Goal: Information Seeking & Learning: Understand process/instructions

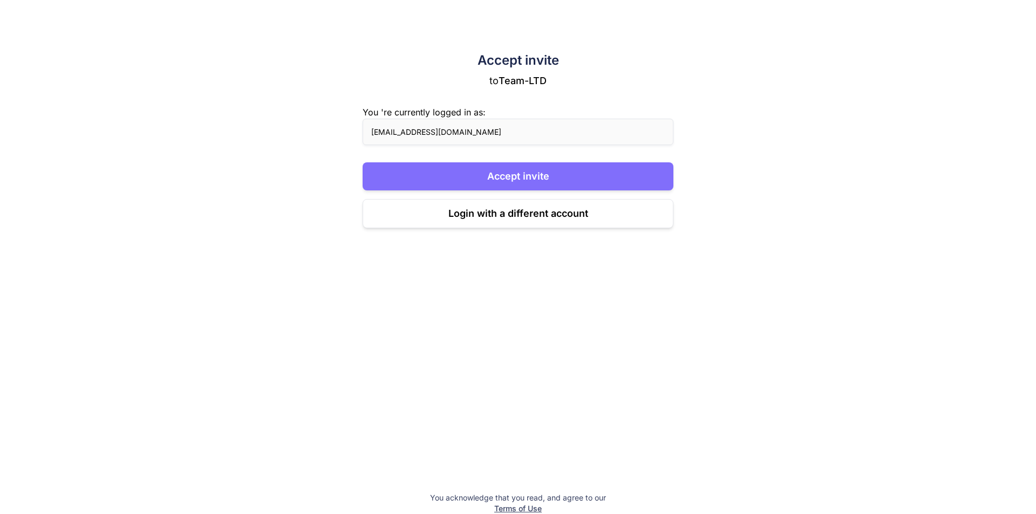
click at [547, 176] on button "Accept invite" at bounding box center [518, 176] width 311 height 28
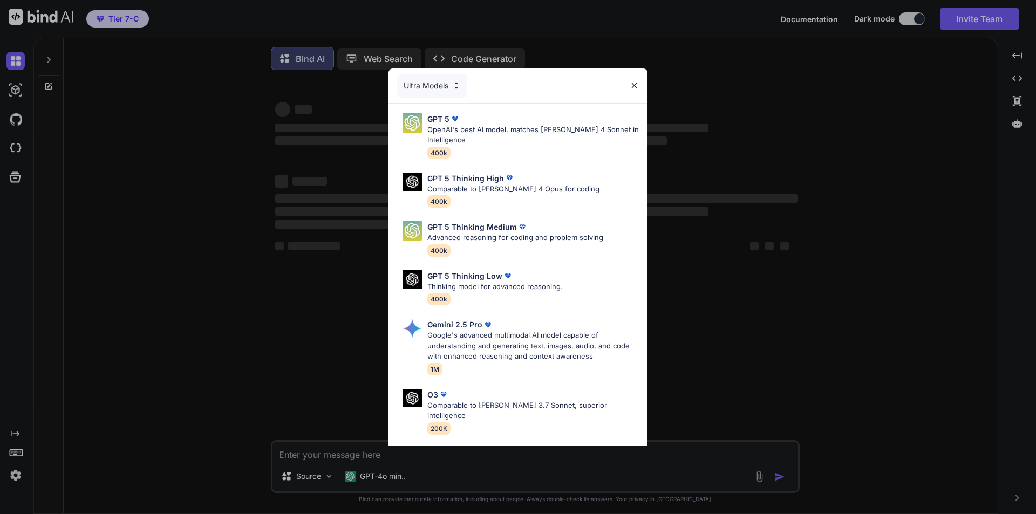
click at [840, 79] on div "Ultra Models GPT 5 OpenAI's best AI model, matches [PERSON_NAME] 4 Sonnet in In…" at bounding box center [518, 257] width 1036 height 514
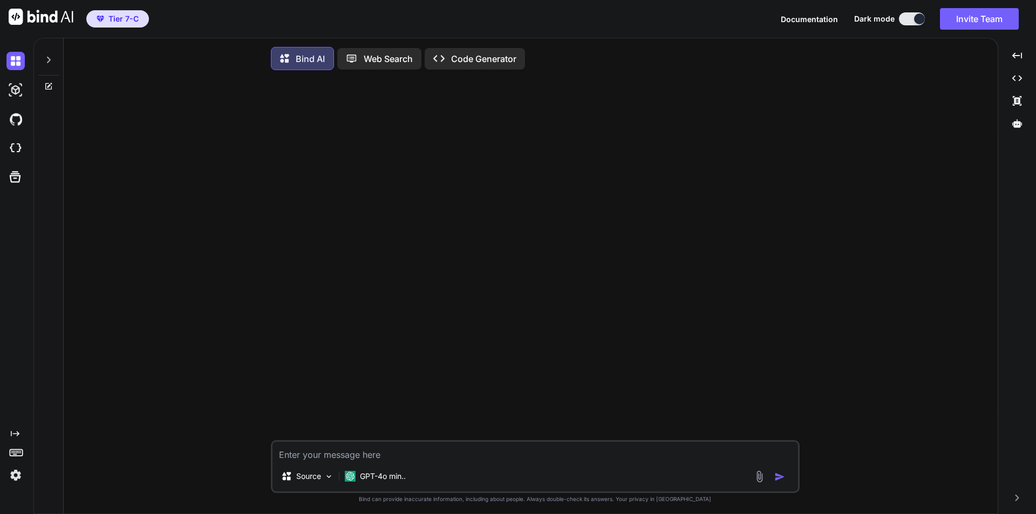
click at [131, 18] on span "Tier 7-C" at bounding box center [123, 18] width 30 height 11
type textarea "x"
click at [19, 472] on img at bounding box center [15, 475] width 18 height 18
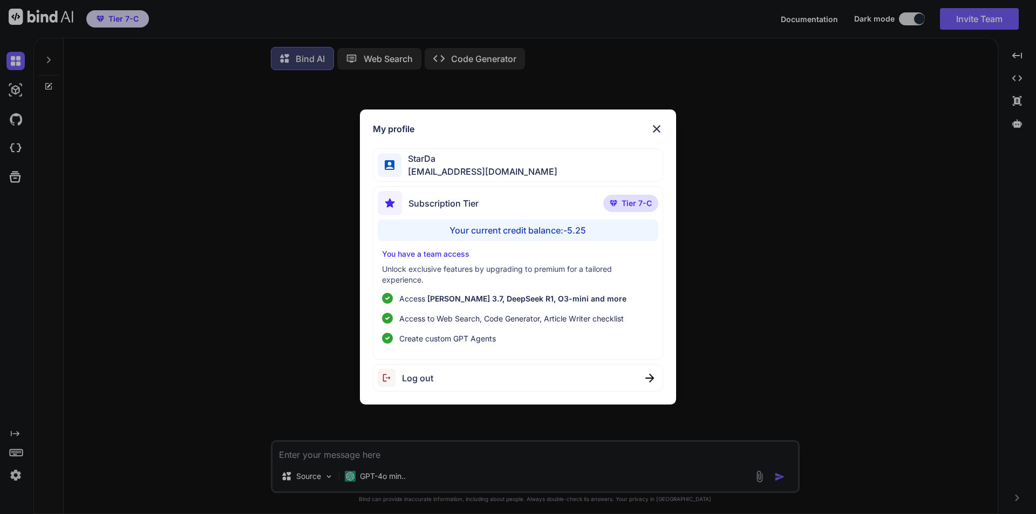
click at [766, 349] on div "My profile StarDa anutongsevili@gmail.com Subscription Tier Tier 7-C Your curre…" at bounding box center [518, 257] width 1036 height 514
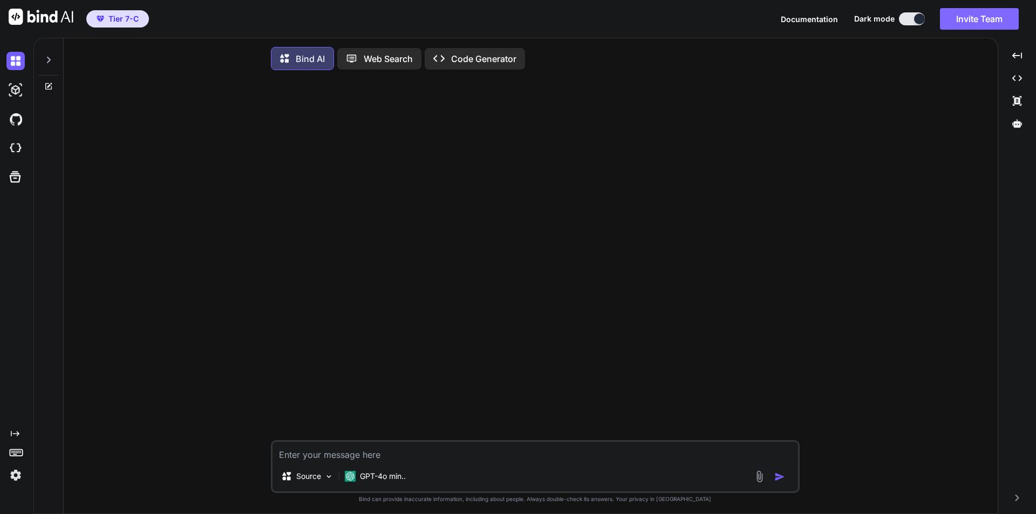
click at [1006, 21] on button "Invite Team" at bounding box center [979, 19] width 79 height 22
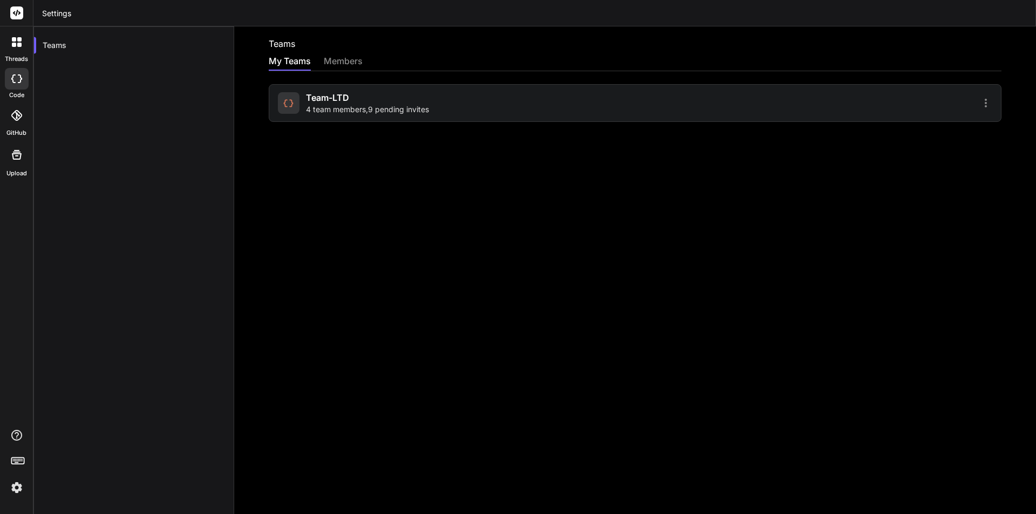
click at [322, 59] on div "My Teams members" at bounding box center [635, 62] width 733 height 16
click at [340, 59] on div "members" at bounding box center [343, 61] width 39 height 15
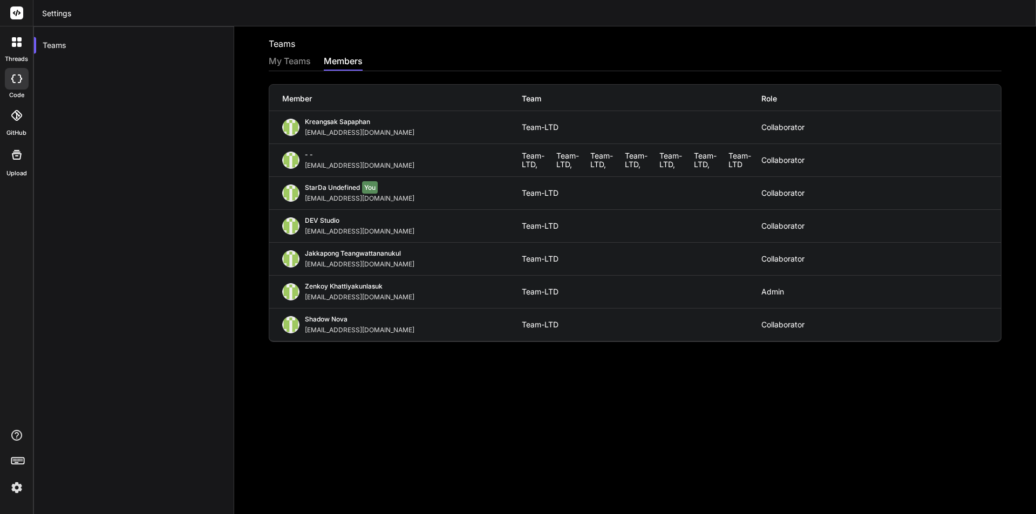
click at [370, 383] on div "Teams My Teams members Member Team Role Kreangsak Sapaphan inseiong@gmail.com T…" at bounding box center [635, 270] width 802 height 488
click at [103, 43] on div "Teams" at bounding box center [134, 45] width 200 height 24
click at [330, 187] on span "StarDa undefined" at bounding box center [332, 187] width 55 height 8
click at [770, 190] on div "Collaborator" at bounding box center [881, 193] width 240 height 9
click at [18, 486] on img at bounding box center [17, 488] width 18 height 18
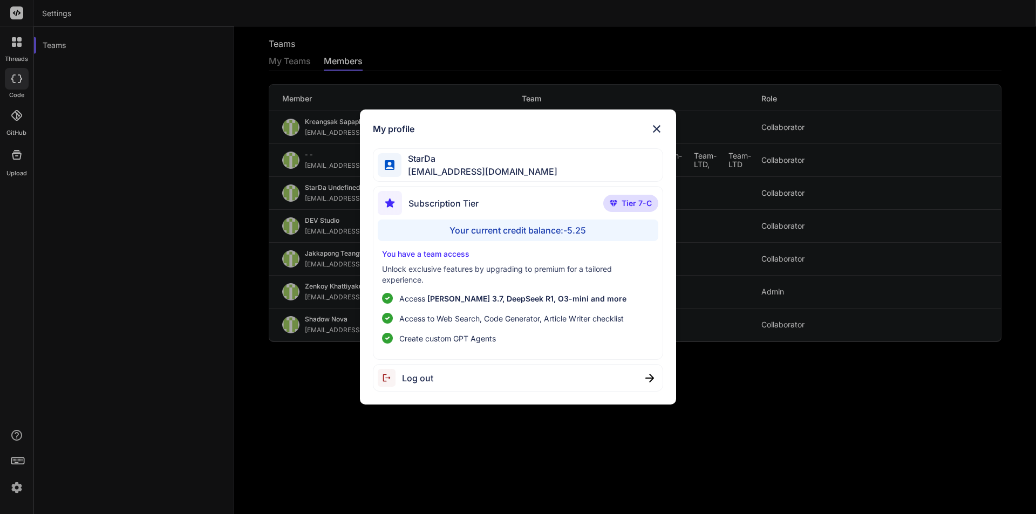
click at [527, 159] on div "StarDa anutongsevili@gmail.com" at bounding box center [518, 165] width 291 height 34
click at [21, 47] on div "My profile StarDa anutongsevili@gmail.com Subscription Tier Tier 7-C Your curre…" at bounding box center [518, 257] width 1036 height 514
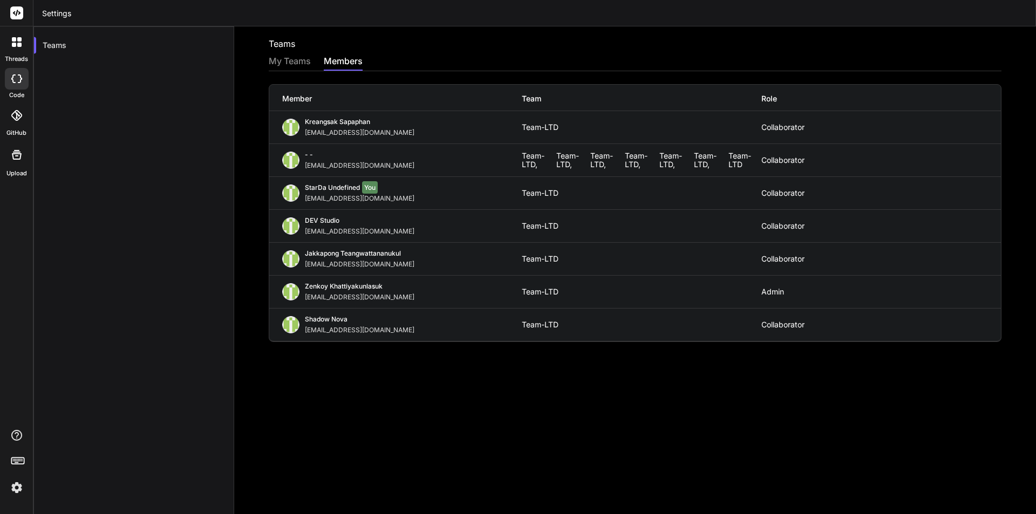
click at [278, 60] on div "My Teams" at bounding box center [290, 61] width 42 height 15
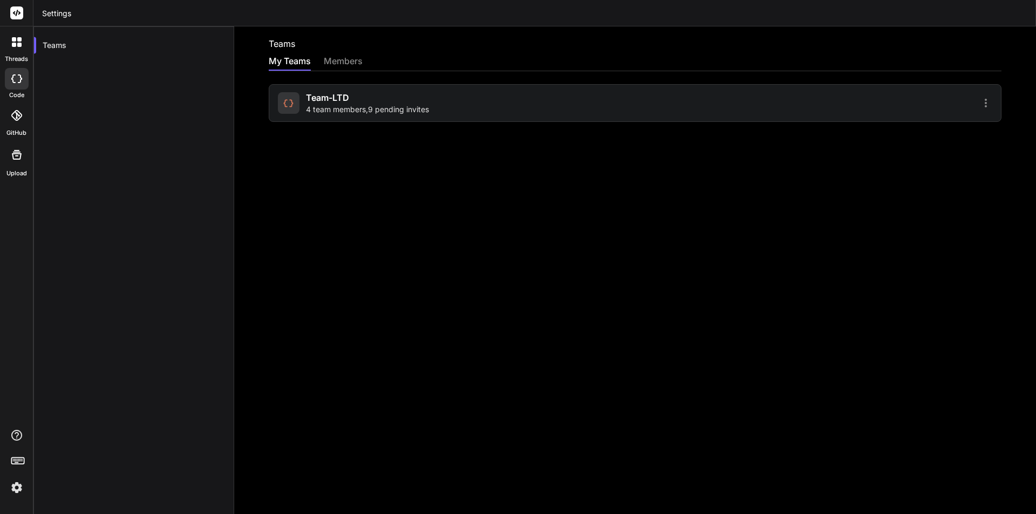
click at [979, 101] on icon at bounding box center [985, 103] width 13 height 13
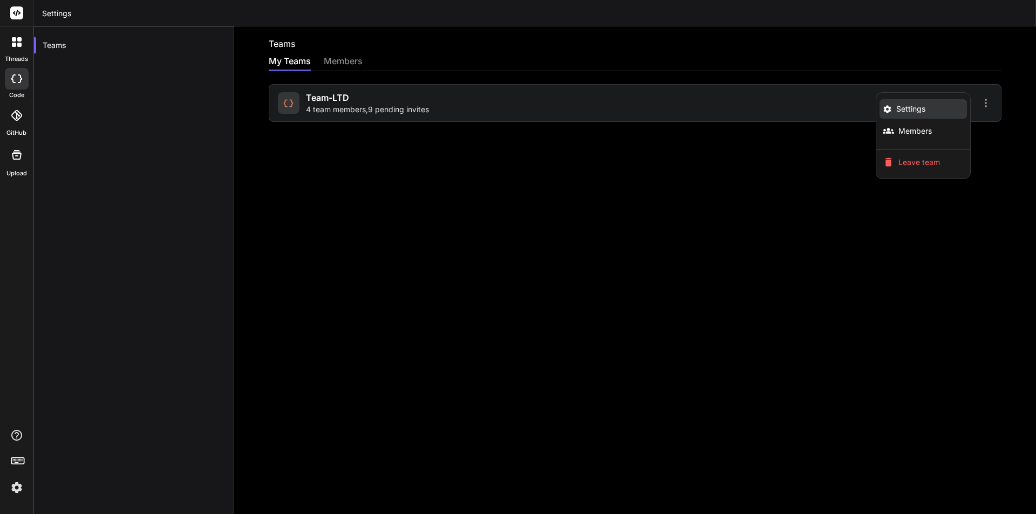
click at [898, 105] on span "Settings" at bounding box center [910, 109] width 29 height 11
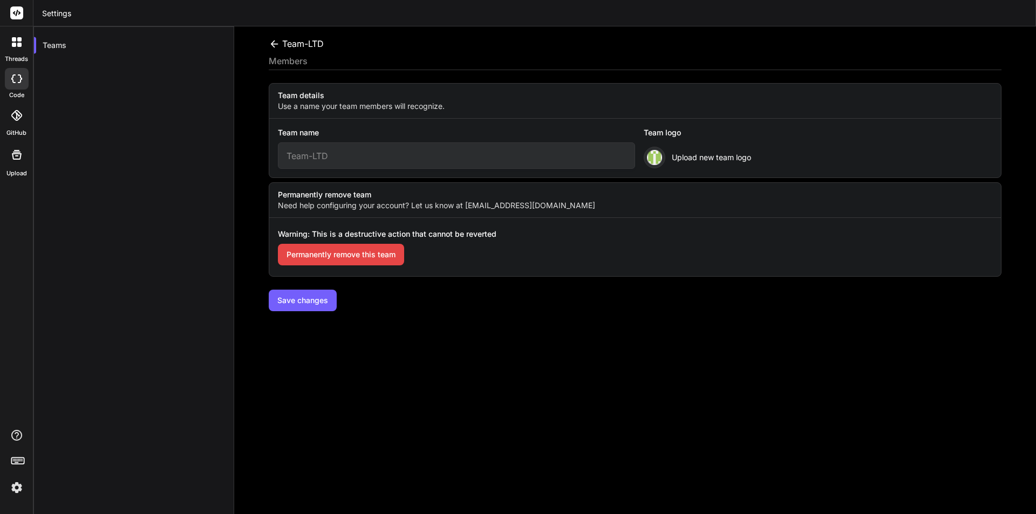
click at [743, 288] on div "Team details Use a name your team members will recognize. Team name Team-LTD Te…" at bounding box center [635, 197] width 733 height 228
click at [169, 265] on div "Teams" at bounding box center [133, 283] width 201 height 514
click at [12, 41] on icon at bounding box center [14, 39] width 4 height 4
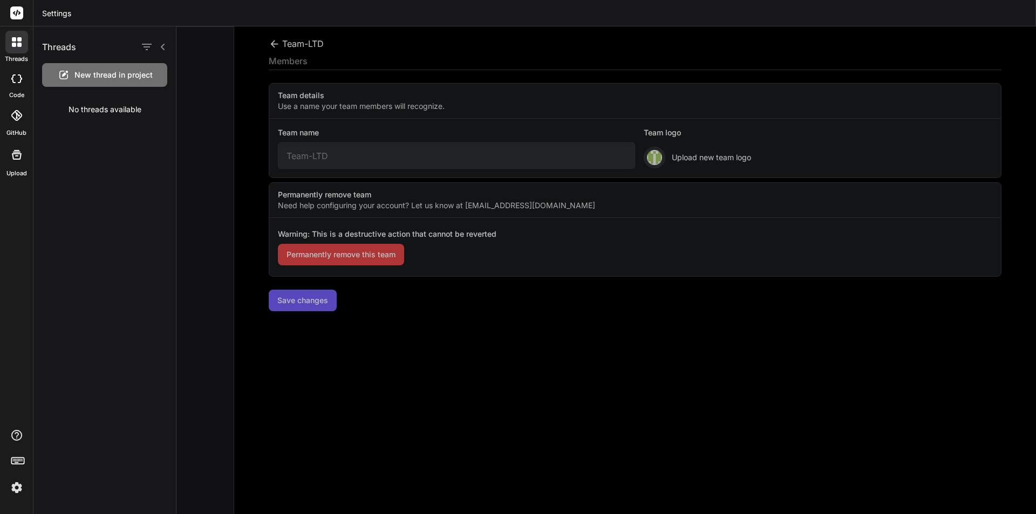
click at [19, 120] on icon at bounding box center [16, 115] width 11 height 11
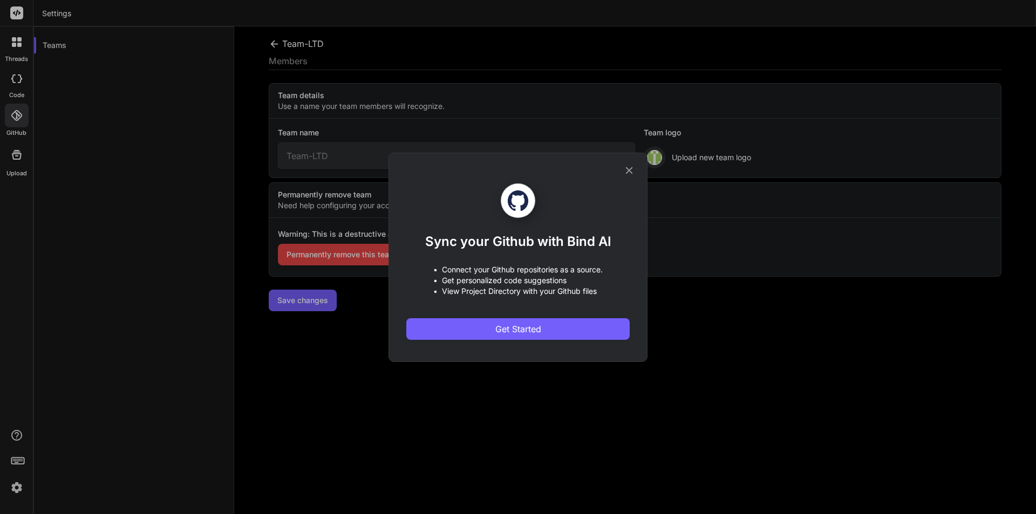
click at [15, 162] on div "Sync your Github with Bind AI • Connect your Github repositories as a source. •…" at bounding box center [518, 257] width 1036 height 514
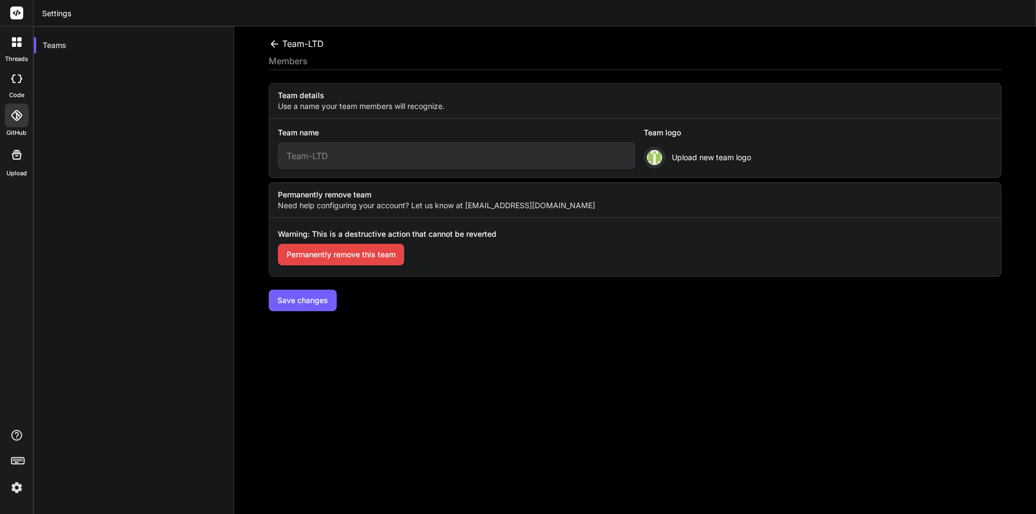
click at [17, 158] on icon at bounding box center [16, 154] width 13 height 13
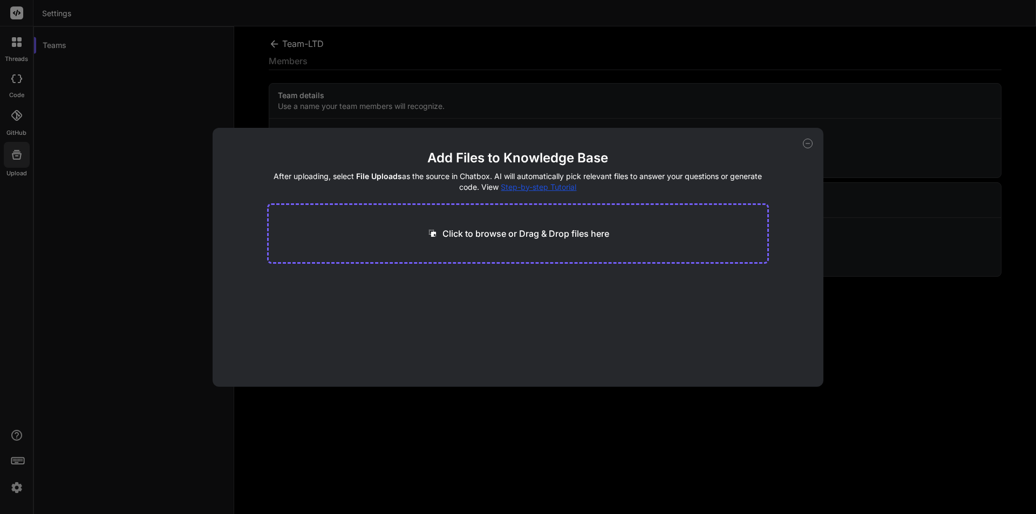
click at [78, 152] on div "Add Files to Knowledge Base After uploading, select File Uploads as the source …" at bounding box center [518, 257] width 1036 height 514
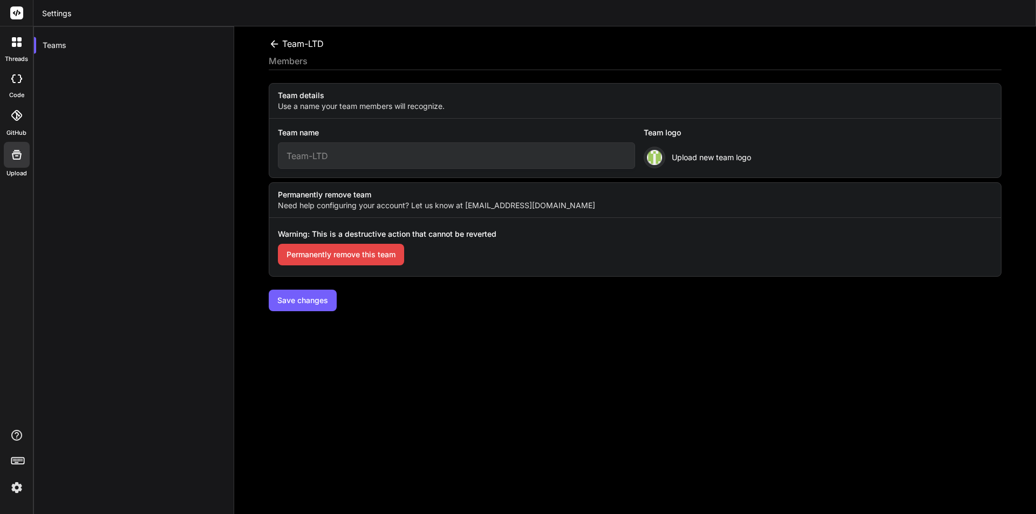
click at [15, 118] on icon at bounding box center [16, 115] width 11 height 11
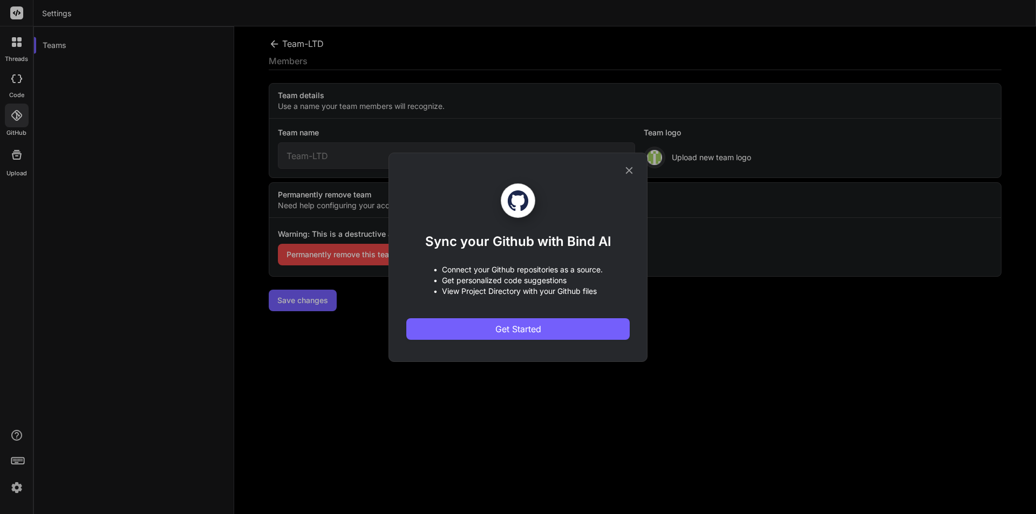
click at [88, 146] on div "Sync your Github with Bind AI • Connect your Github repositories as a source. •…" at bounding box center [518, 257] width 1036 height 514
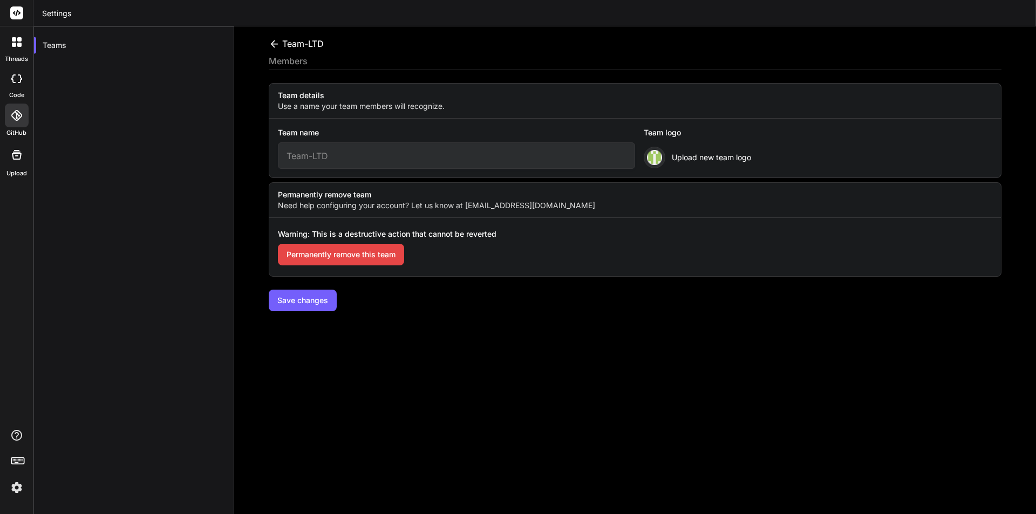
click at [13, 493] on img at bounding box center [17, 488] width 18 height 18
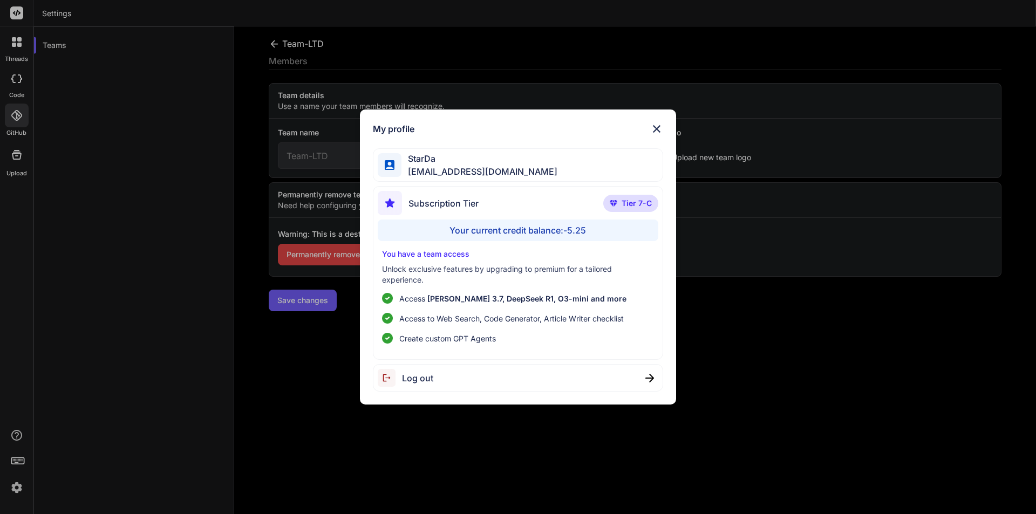
click at [432, 166] on span "[EMAIL_ADDRESS][DOMAIN_NAME]" at bounding box center [479, 171] width 156 height 13
click at [388, 158] on div at bounding box center [390, 165] width 24 height 24
click at [152, 193] on div "My profile StarDa anutongsevili@gmail.com Subscription Tier Tier 7-C Your curre…" at bounding box center [518, 257] width 1036 height 514
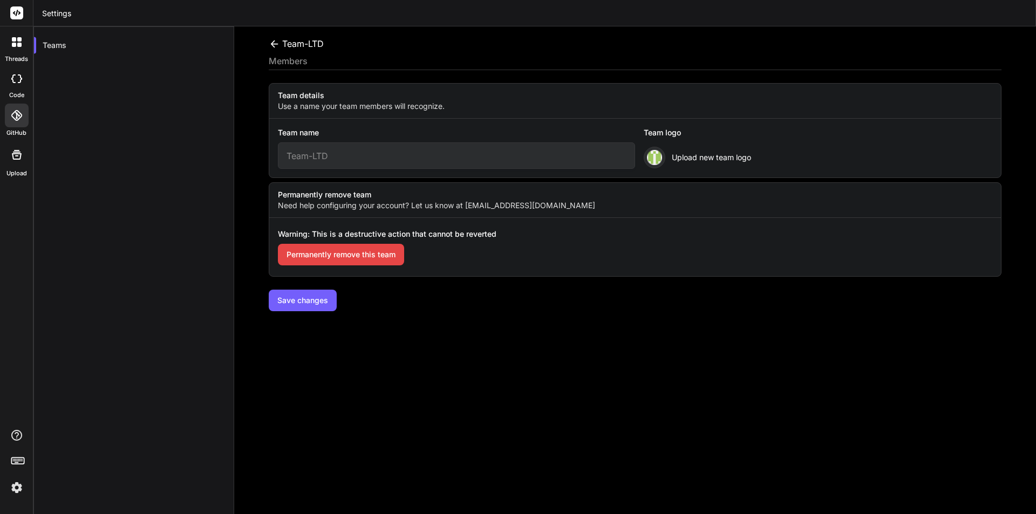
click at [189, 222] on div "Teams" at bounding box center [133, 283] width 201 height 514
click at [16, 482] on img at bounding box center [17, 488] width 18 height 18
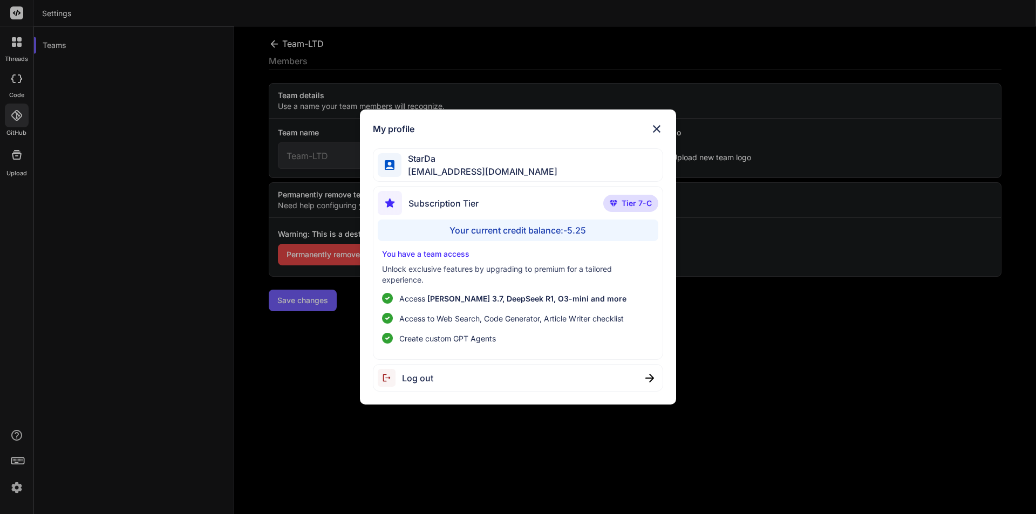
click at [639, 206] on span "Tier 7-C" at bounding box center [637, 203] width 30 height 11
click at [288, 351] on div "My profile StarDa anutongsevili@gmail.com Subscription Tier Tier 7-C Your curre…" at bounding box center [518, 257] width 1036 height 514
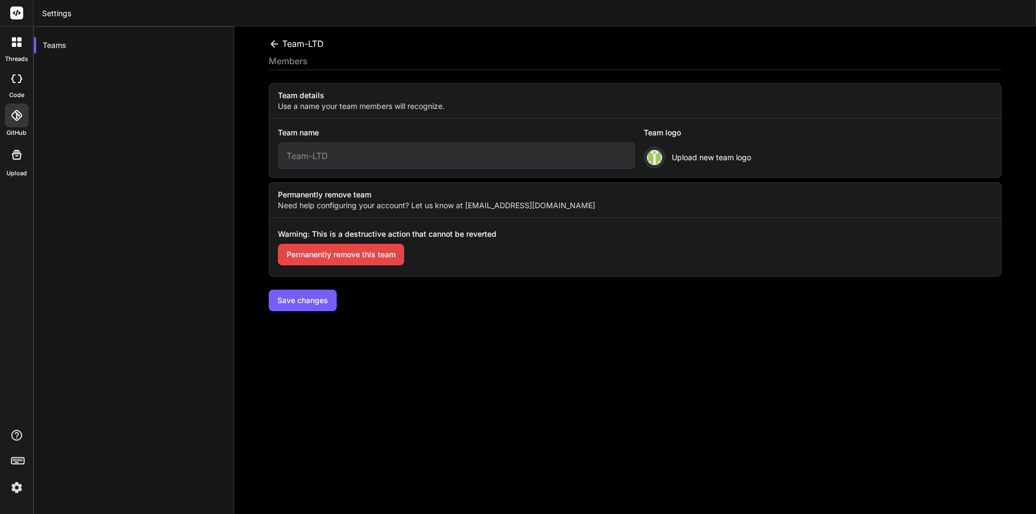
click at [274, 42] on icon at bounding box center [274, 43] width 8 height 7
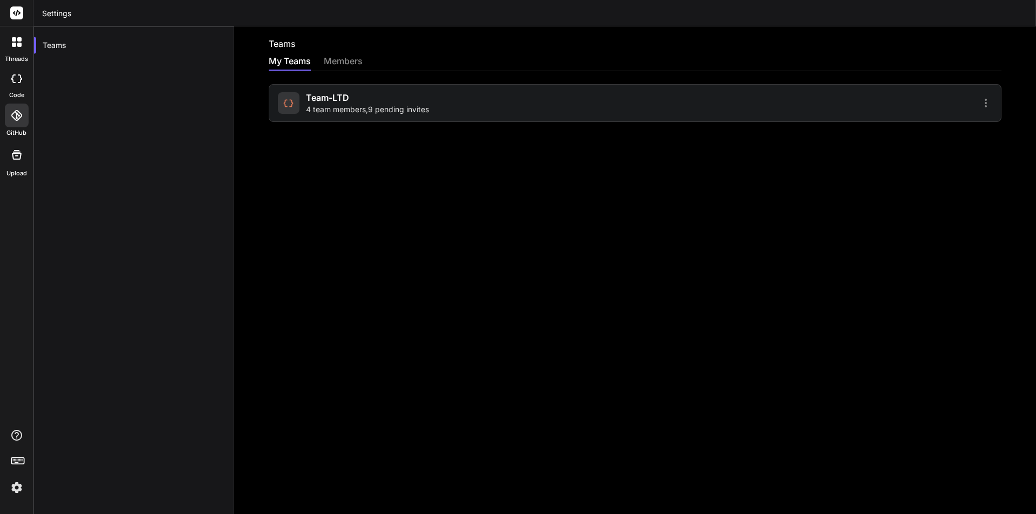
click at [337, 65] on div "members" at bounding box center [343, 61] width 39 height 15
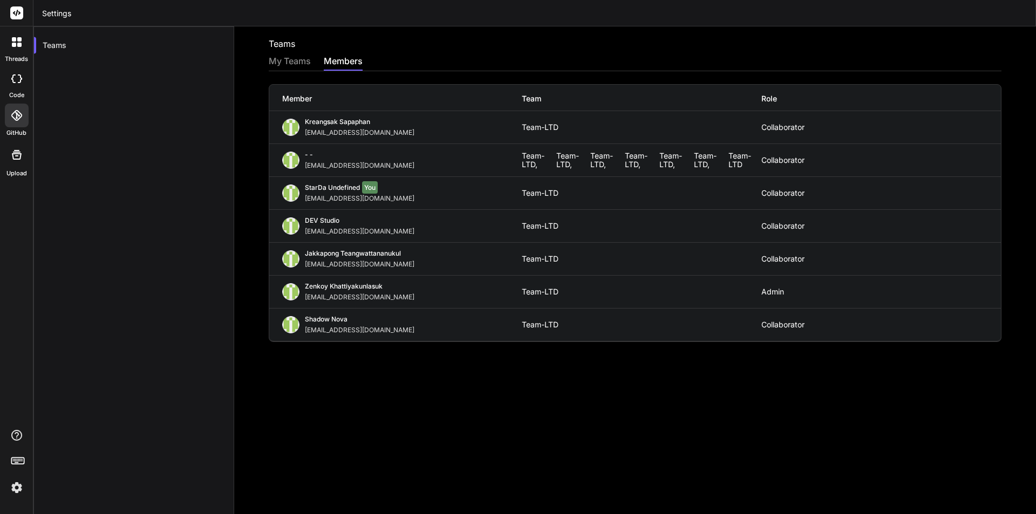
click at [462, 407] on div "Teams My Teams members Member Team Role Kreangsak Sapaphan inseiong@gmail.com T…" at bounding box center [635, 270] width 802 height 488
click at [385, 383] on div "Teams My Teams members Member Team Role Kreangsak Sapaphan inseiong@gmail.com T…" at bounding box center [635, 270] width 802 height 488
click at [283, 359] on div "Teams My Teams members Member Team Role Kreangsak Sapaphan inseiong@gmail.com T…" at bounding box center [635, 270] width 802 height 488
drag, startPoint x: 372, startPoint y: 200, endPoint x: 303, endPoint y: 203, distance: 69.1
click at [303, 203] on div "StarDa undefined You anutongsevili@gmail.com Team-LTD Collaborator" at bounding box center [635, 193] width 732 height 32
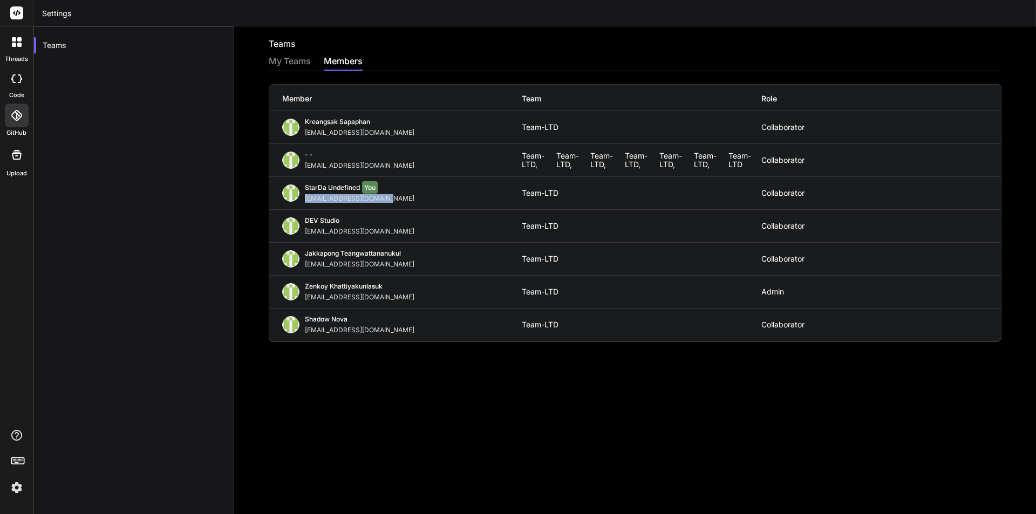
copy div "[EMAIL_ADDRESS][DOMAIN_NAME]"
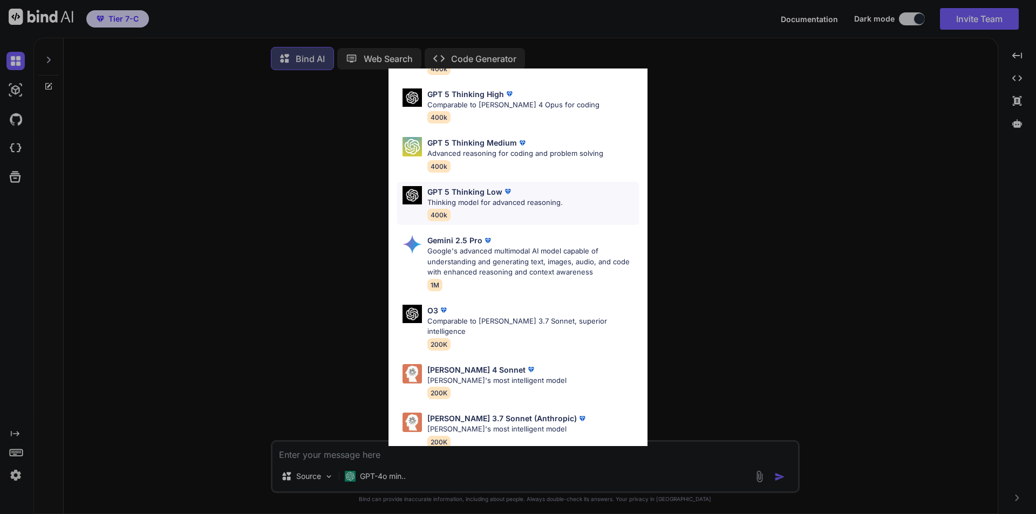
scroll to position [87, 0]
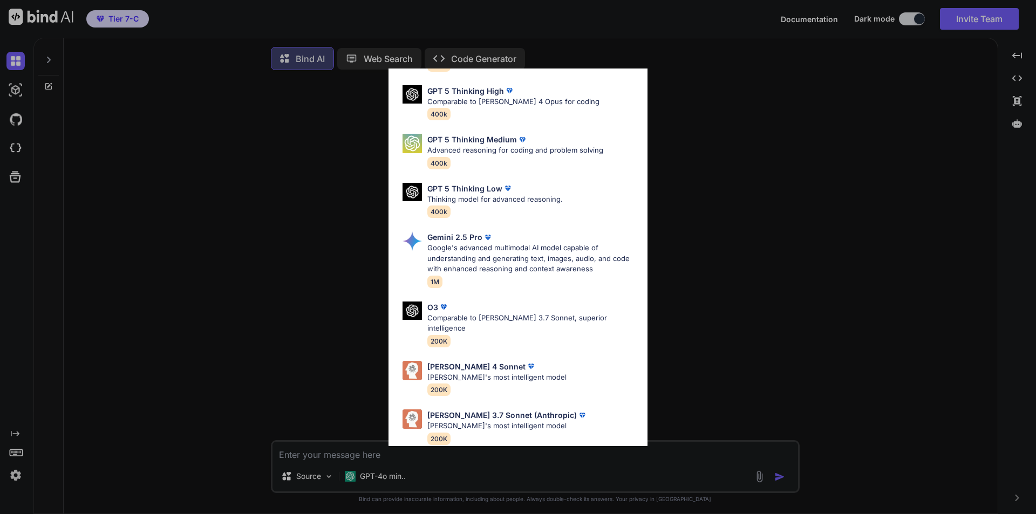
click at [837, 240] on div "Ultra Models GPT 5 OpenAI's best AI model, matches Claude 4 Sonnet in Intellige…" at bounding box center [518, 257] width 1036 height 514
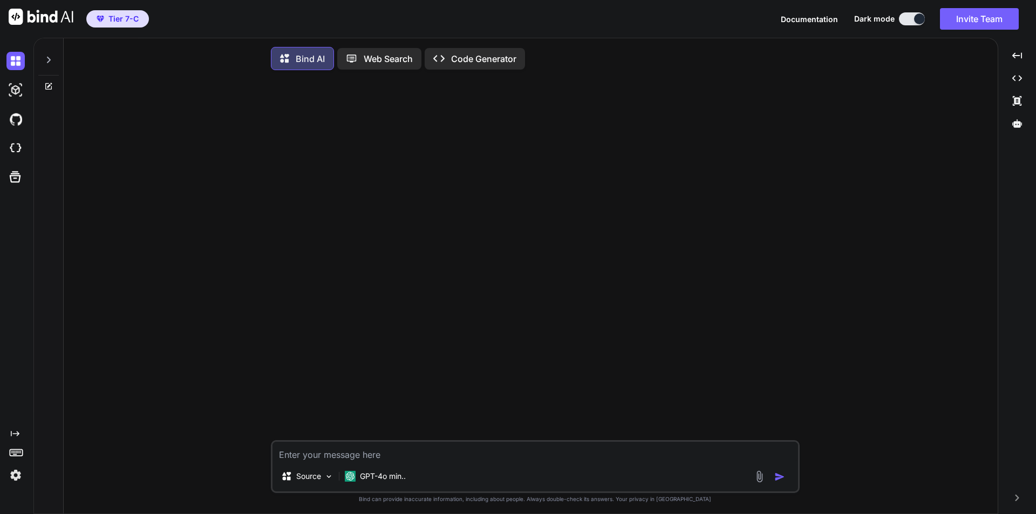
click at [47, 59] on icon at bounding box center [48, 60] width 9 height 9
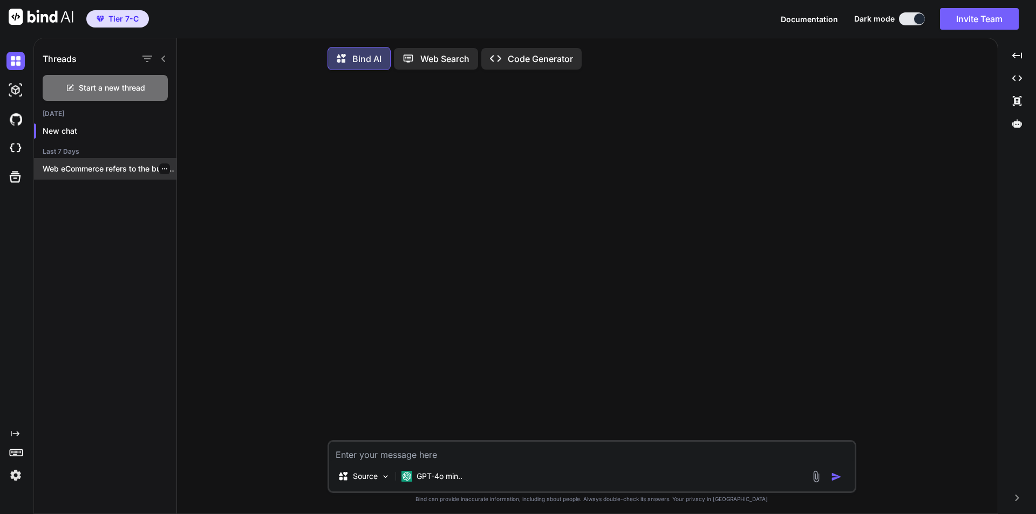
click at [101, 166] on p "Web eCommerce refers to the buying and..." at bounding box center [110, 168] width 134 height 11
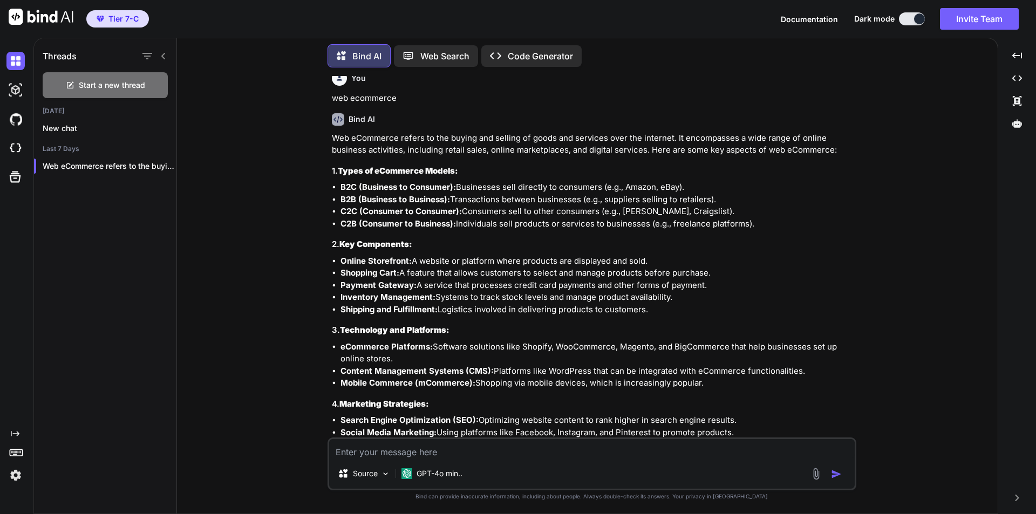
scroll to position [0, 0]
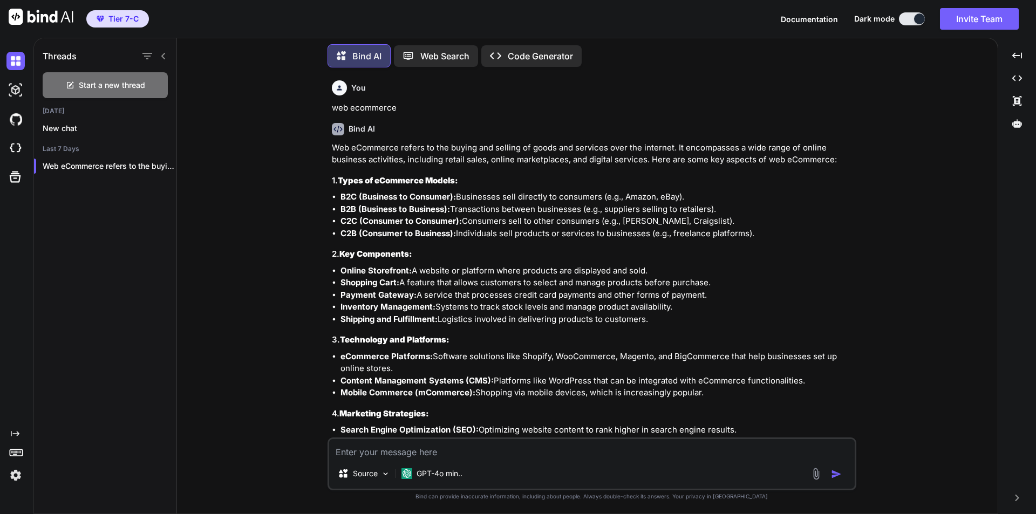
click at [912, 17] on button at bounding box center [912, 18] width 26 height 13
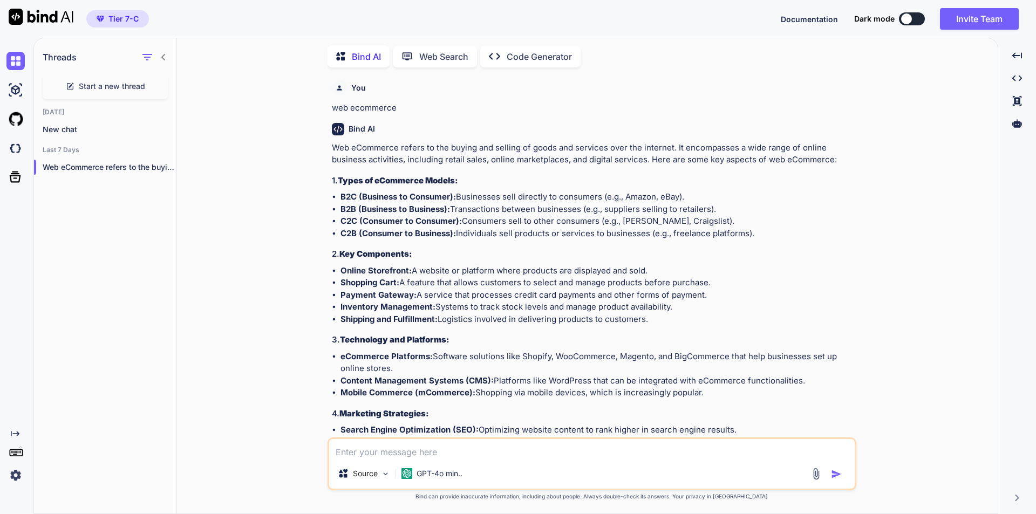
scroll to position [4, 0]
click at [903, 19] on div at bounding box center [906, 18] width 11 height 11
type textarea "x"
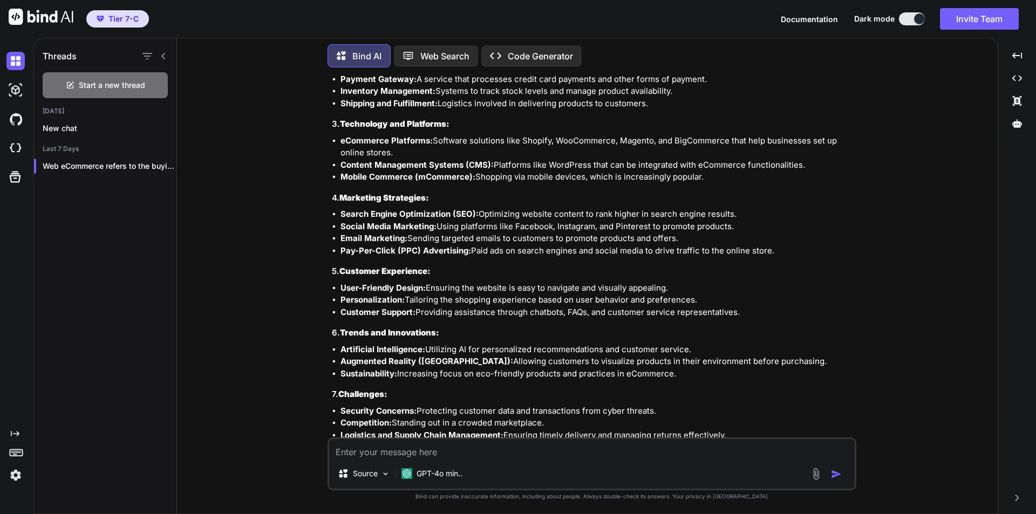
scroll to position [256, 0]
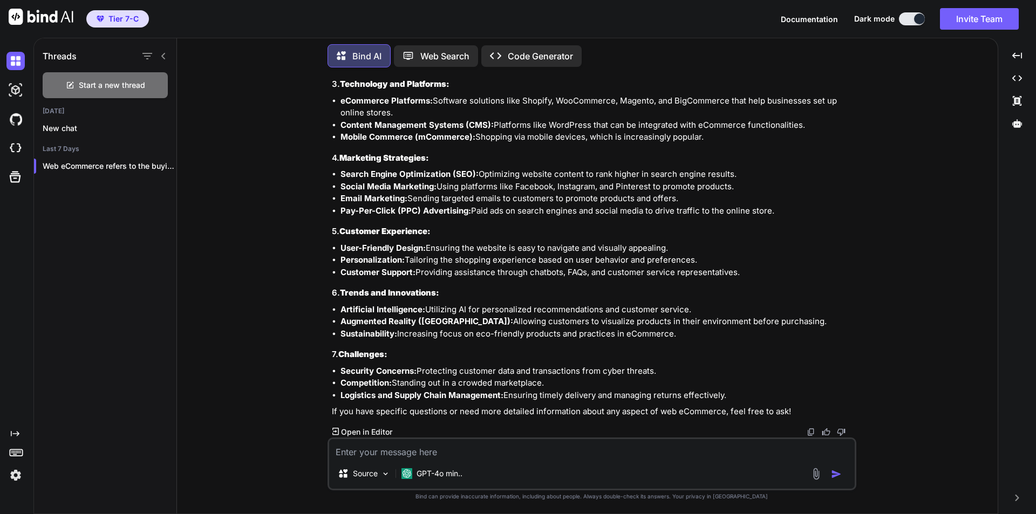
click at [18, 471] on img at bounding box center [15, 475] width 18 height 18
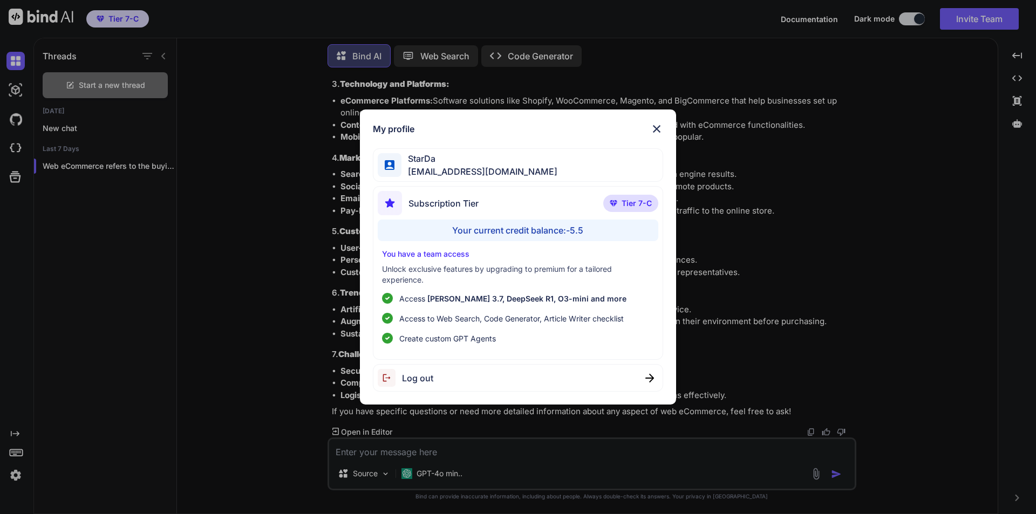
click at [532, 165] on div "StarDa anutongsevili@gmail.com" at bounding box center [518, 165] width 291 height 34
click at [572, 157] on div "StarDa anutongsevili@gmail.com" at bounding box center [518, 165] width 291 height 34
click at [85, 122] on div "My profile StarDa anutongsevili@gmail.com Subscription Tier Tier 7-C Your curre…" at bounding box center [518, 257] width 1036 height 514
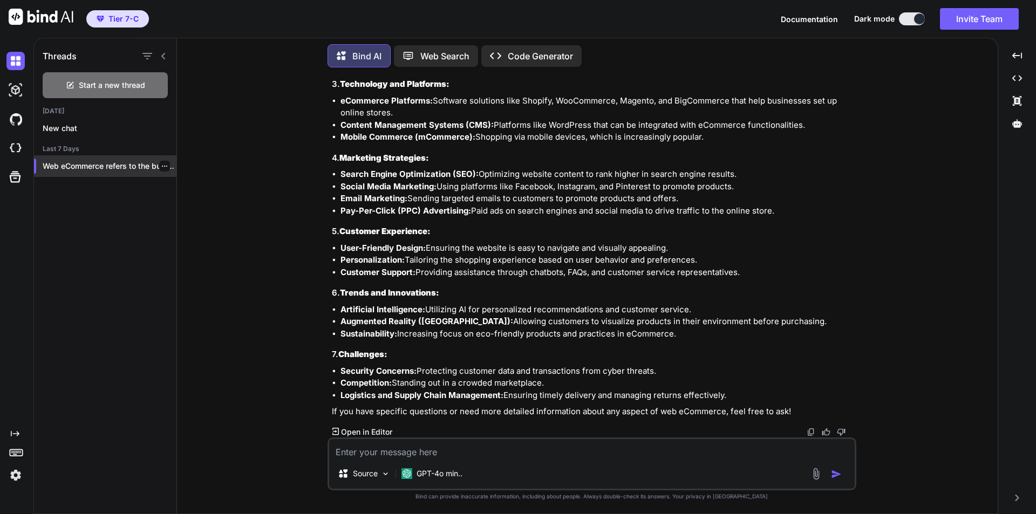
click at [96, 161] on p "Web eCommerce refers to the buying and..." at bounding box center [110, 166] width 134 height 11
click at [434, 53] on p "Web Search" at bounding box center [444, 56] width 49 height 13
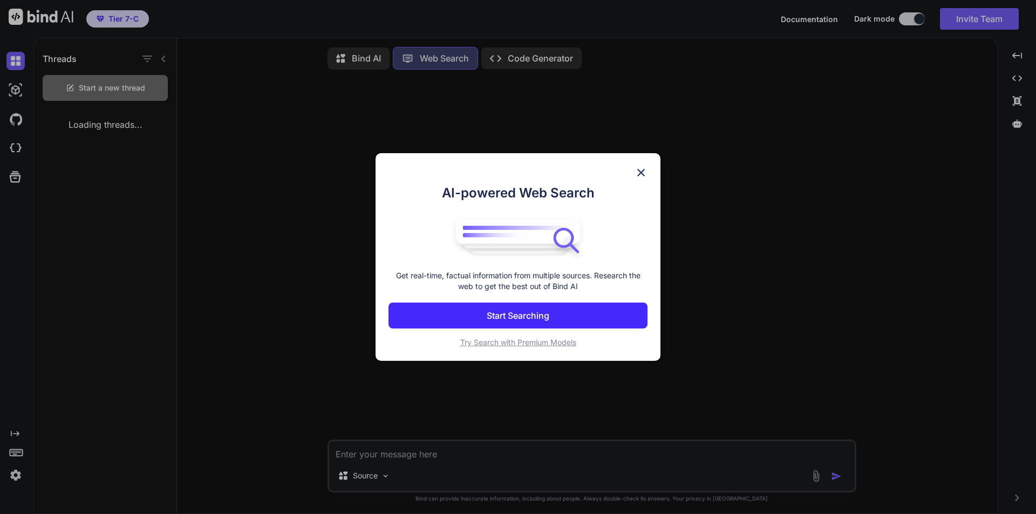
scroll to position [5, 0]
click at [522, 47] on div "AI-powered Web Search Get real-time, factual information from multiple sources.…" at bounding box center [518, 257] width 1036 height 514
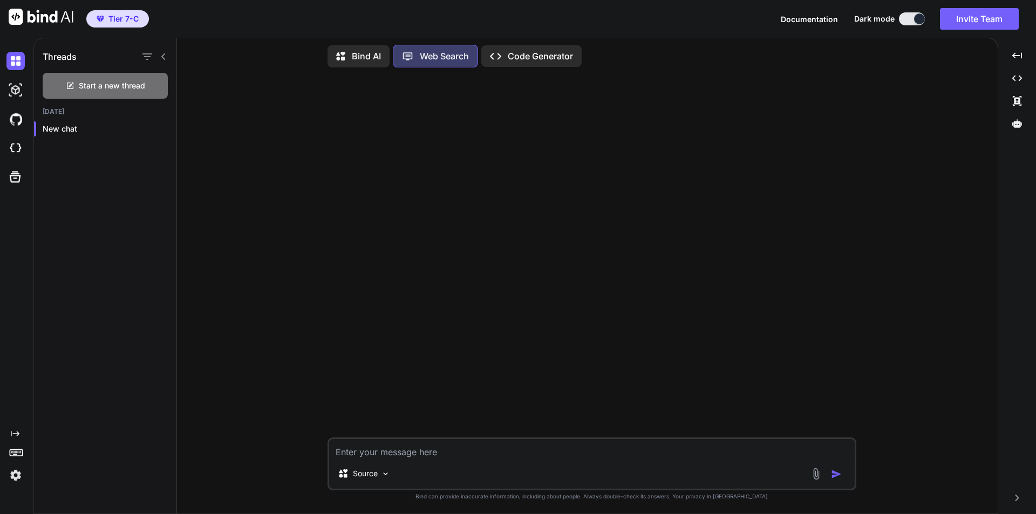
click at [379, 53] on p "Bind AI" at bounding box center [366, 56] width 29 height 13
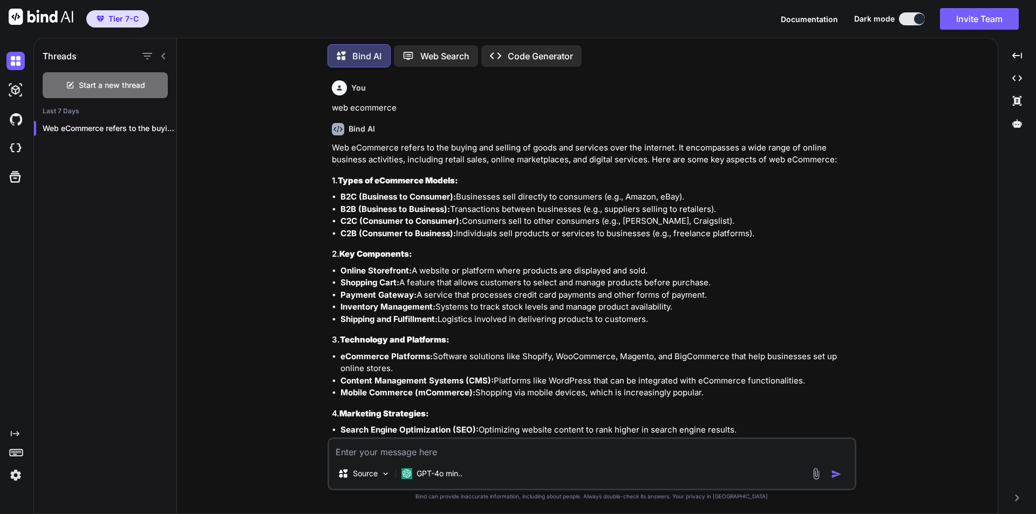
scroll to position [256, 0]
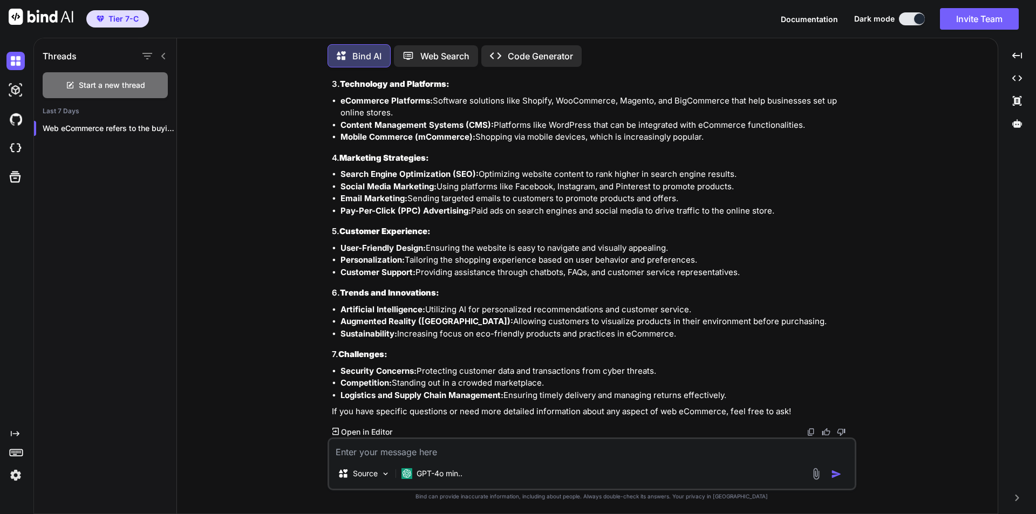
click at [51, 13] on img at bounding box center [41, 17] width 65 height 16
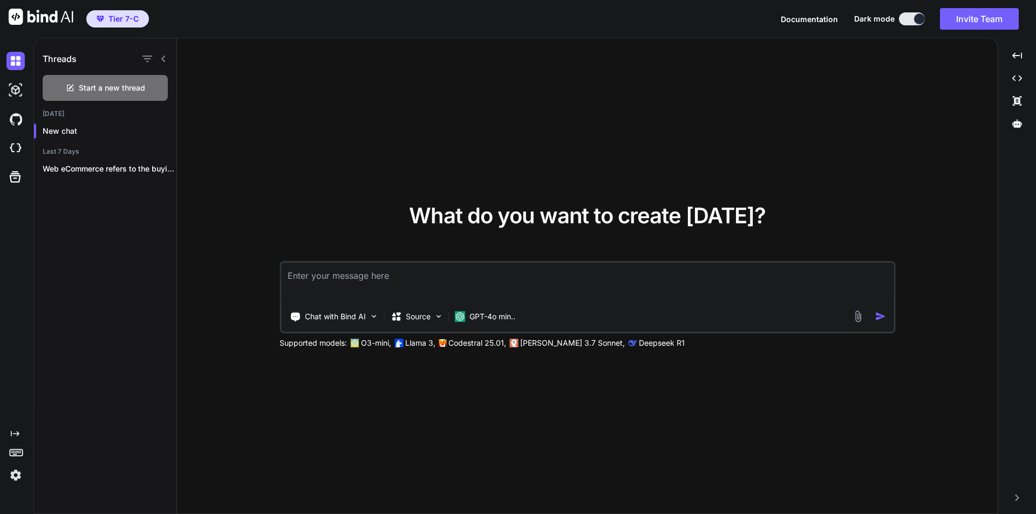
click at [368, 271] on textarea at bounding box center [587, 283] width 612 height 40
type textarea "0"
type textarea "จะรีเซท password ยังไง"
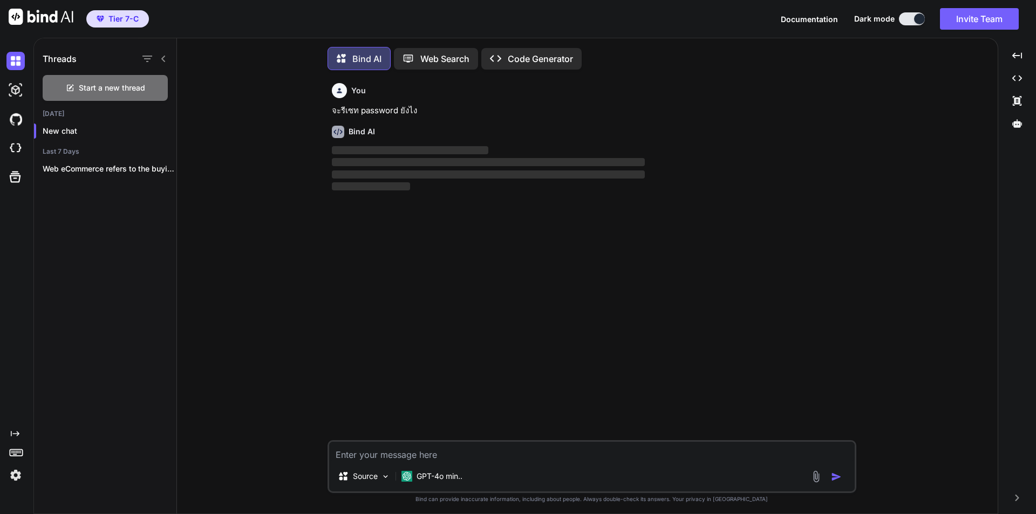
scroll to position [5, 0]
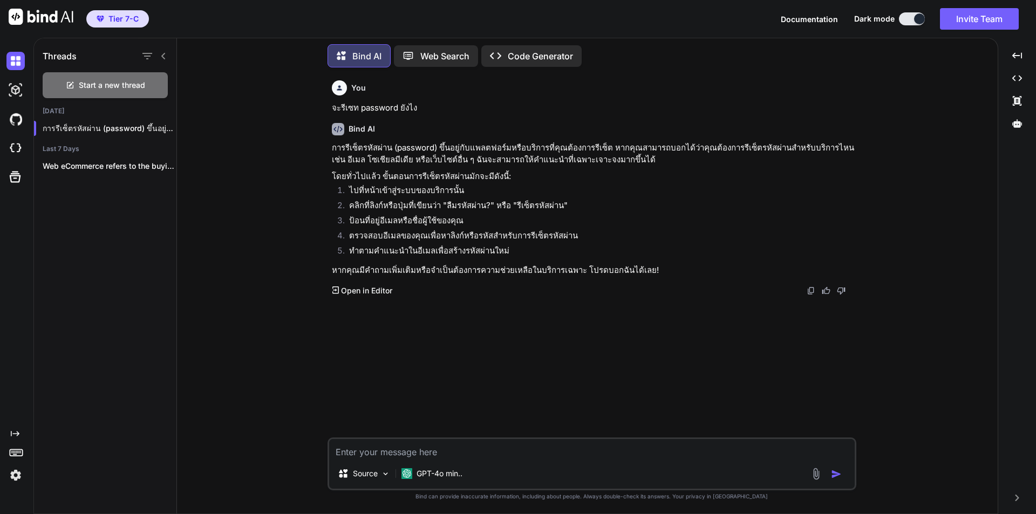
click at [417, 455] on textarea at bounding box center [592, 448] width 526 height 19
paste textarea "https://app.getbind.co/"
drag, startPoint x: 425, startPoint y: 108, endPoint x: 324, endPoint y: 113, distance: 101.0
click at [324, 113] on div "You จะรีเซท password ยังไง Bind AI การรีเซ็ตรหัสผ่าน (password) ขึ้นอยู่กับแพลต…" at bounding box center [592, 295] width 812 height 438
copy p "จะรีเซท password ยังไง"
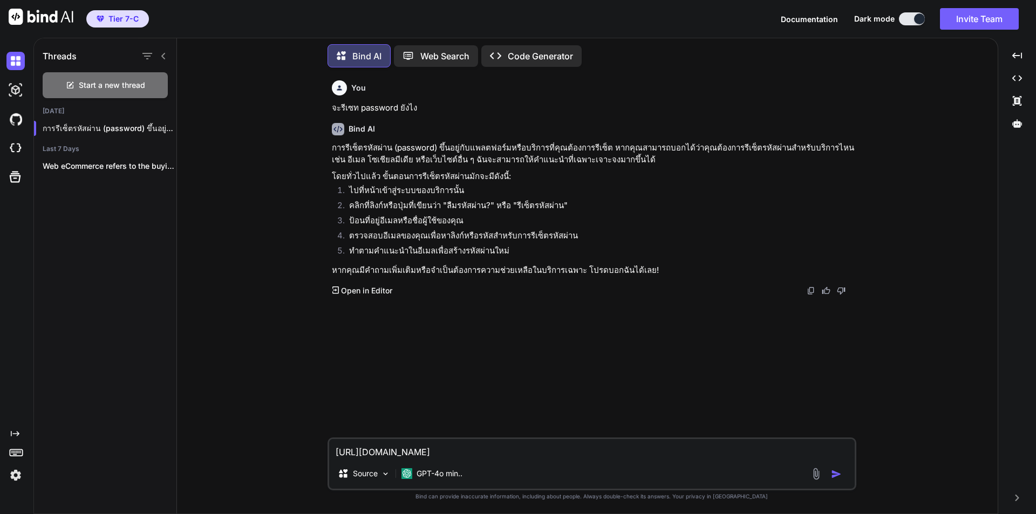
click at [453, 453] on textarea "https://app.getbind.co/" at bounding box center [592, 448] width 526 height 19
paste textarea "จะรีเซท password ยังไง"
type textarea "https://app.getbind.co/ จะรีเซท password ยังไง"
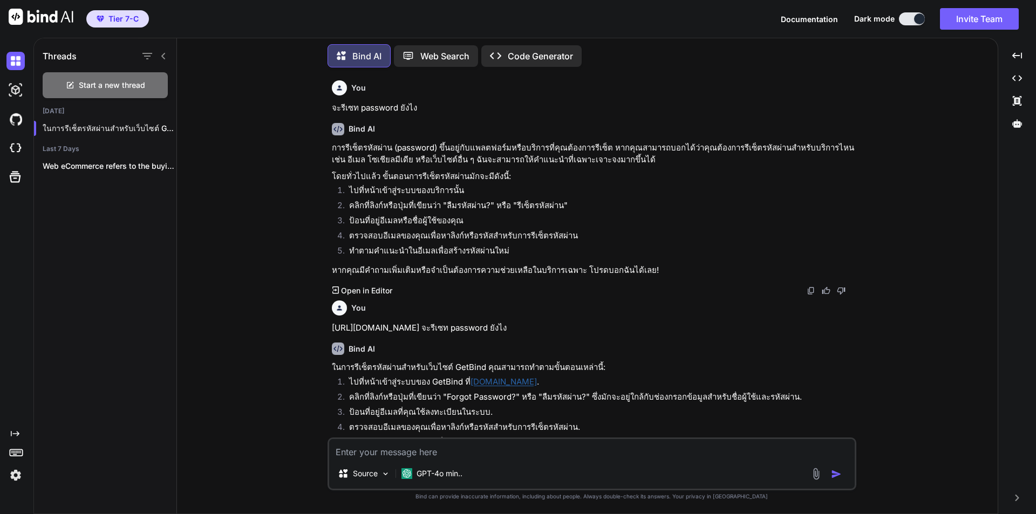
scroll to position [50, 0]
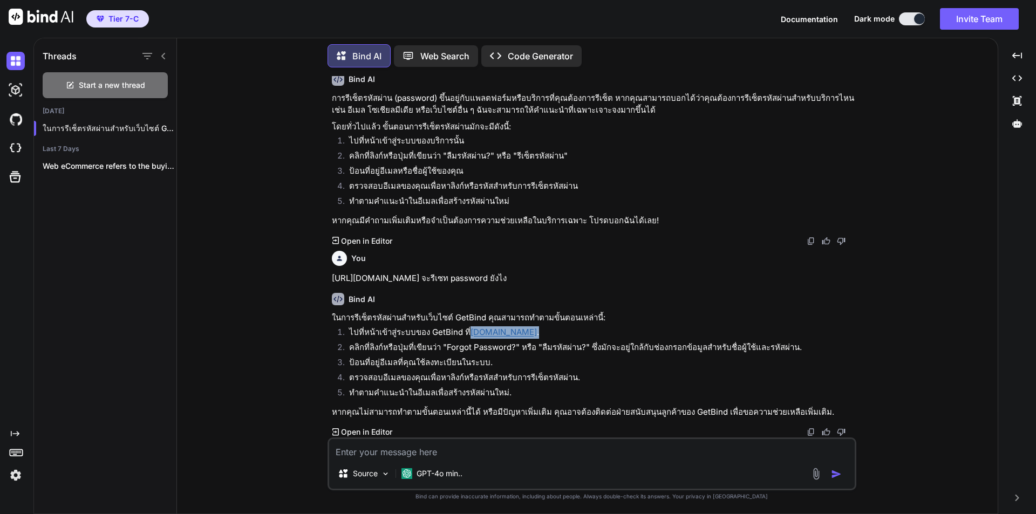
drag, startPoint x: 519, startPoint y: 333, endPoint x: 468, endPoint y: 337, distance: 50.9
click at [468, 337] on li "ไปที่หน้าเข้าสู่ระบบของ GetBind ที่ app.getbind.co ." at bounding box center [597, 333] width 514 height 15
copy li "app.getbind.co ."
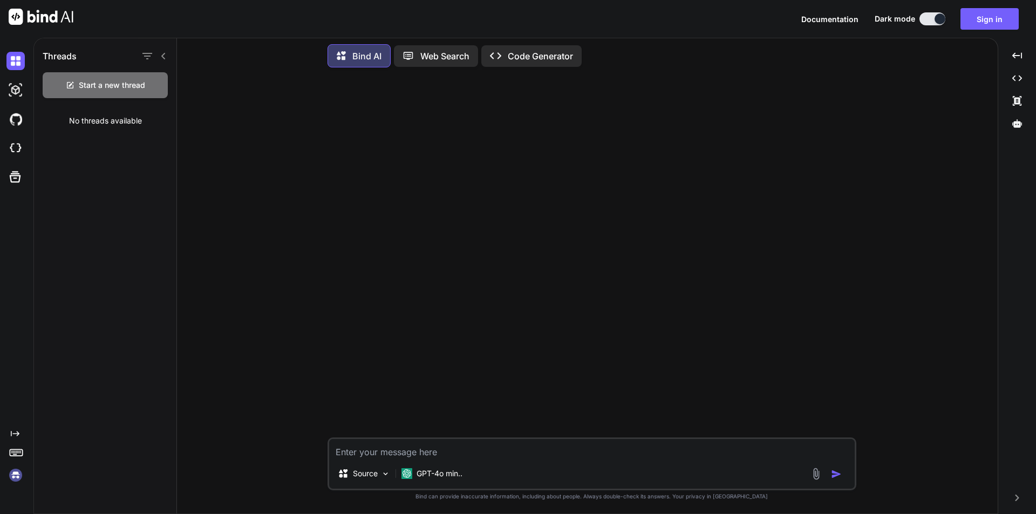
scroll to position [0, 0]
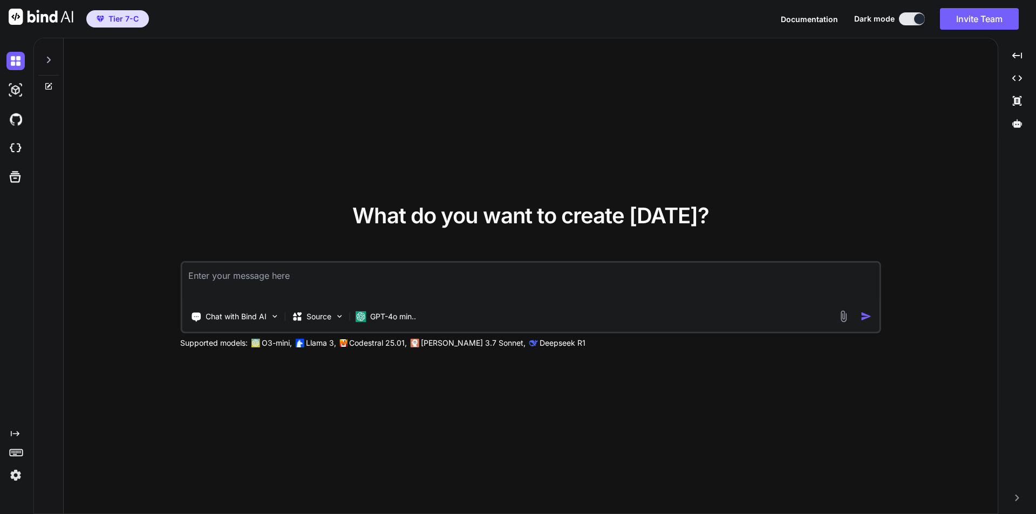
type textarea "x"
click at [131, 212] on div "What do you want to create [DATE]? Chat with Bind AI Source GPT-4o min.. Suppor…" at bounding box center [531, 276] width 934 height 476
click at [15, 475] on img at bounding box center [15, 475] width 18 height 18
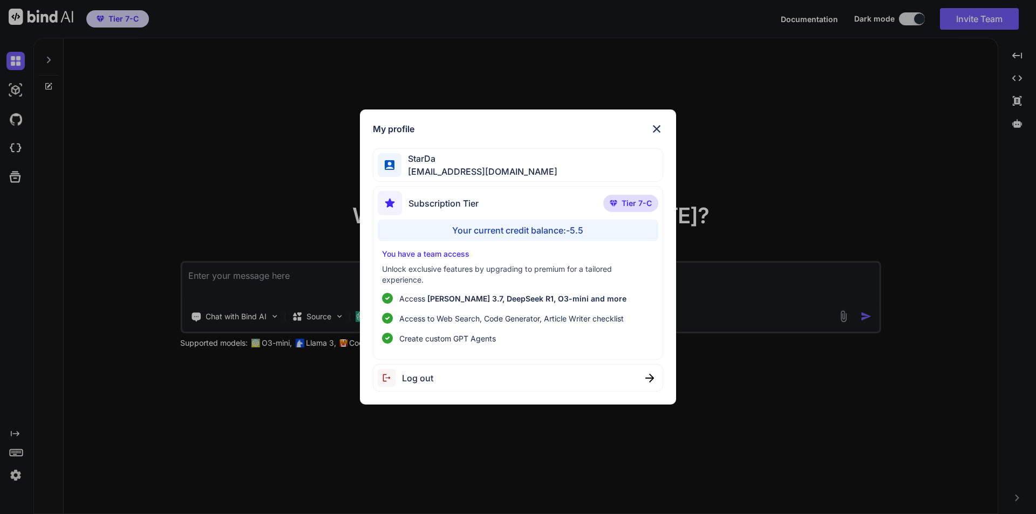
click at [511, 371] on div "Log out" at bounding box center [518, 378] width 291 height 28
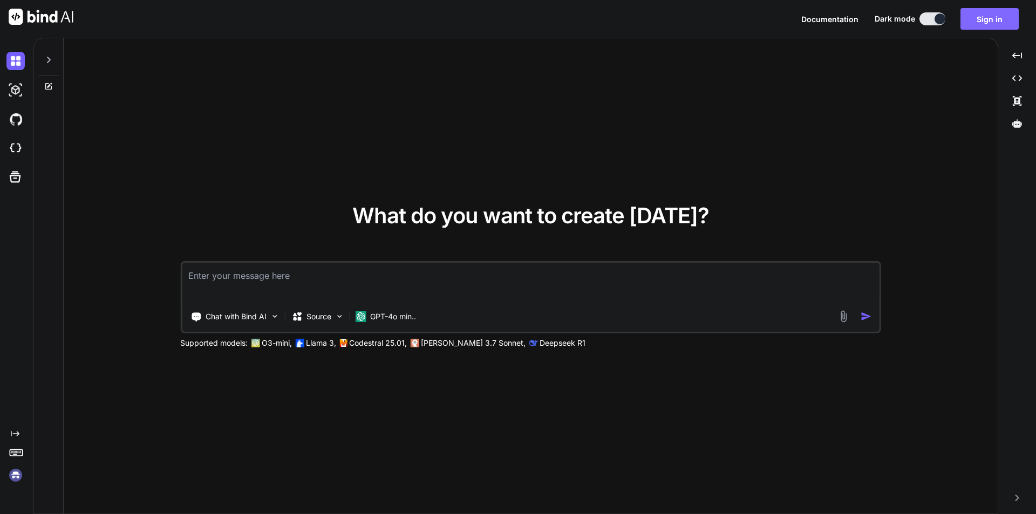
click at [993, 16] on button "Sign in" at bounding box center [989, 19] width 58 height 22
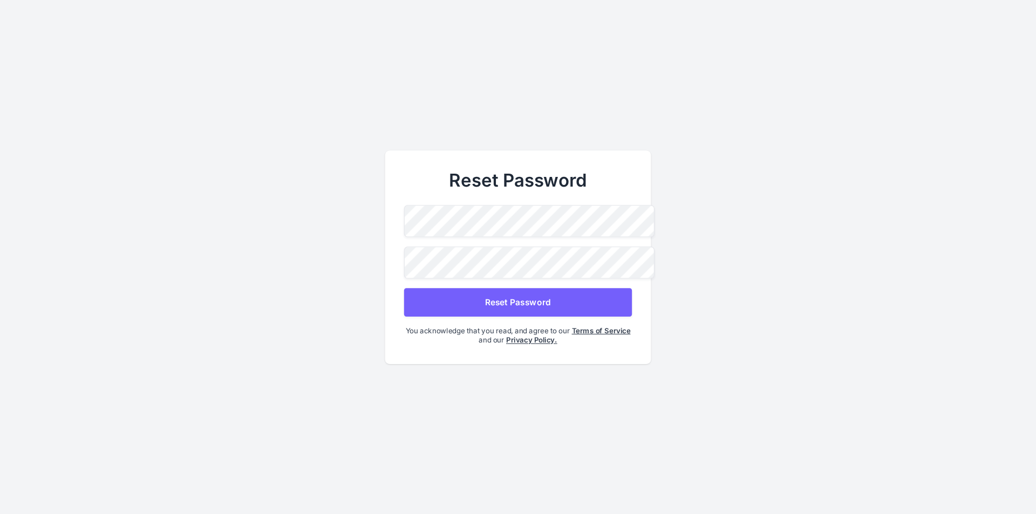
click at [526, 298] on button "Reset Password" at bounding box center [518, 302] width 228 height 29
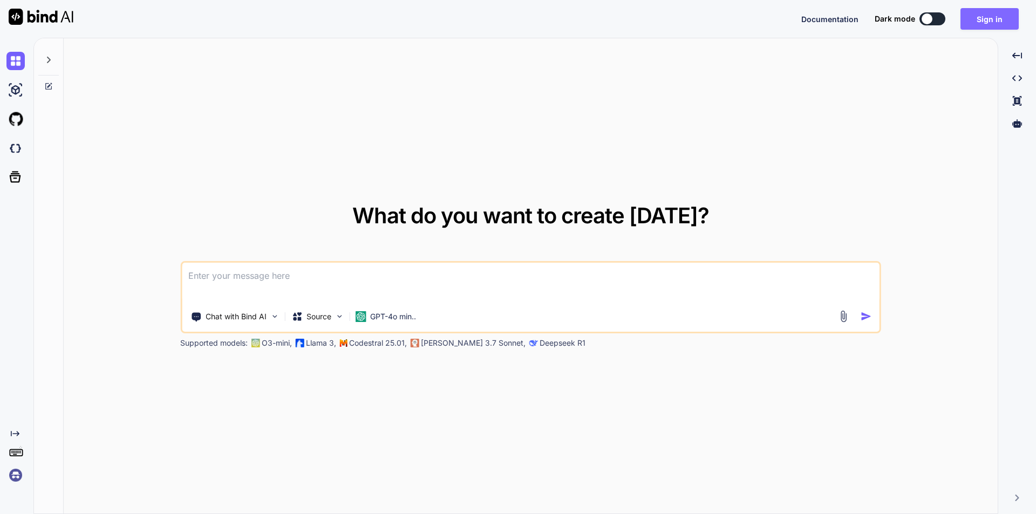
click at [988, 13] on button "Sign in" at bounding box center [989, 19] width 58 height 22
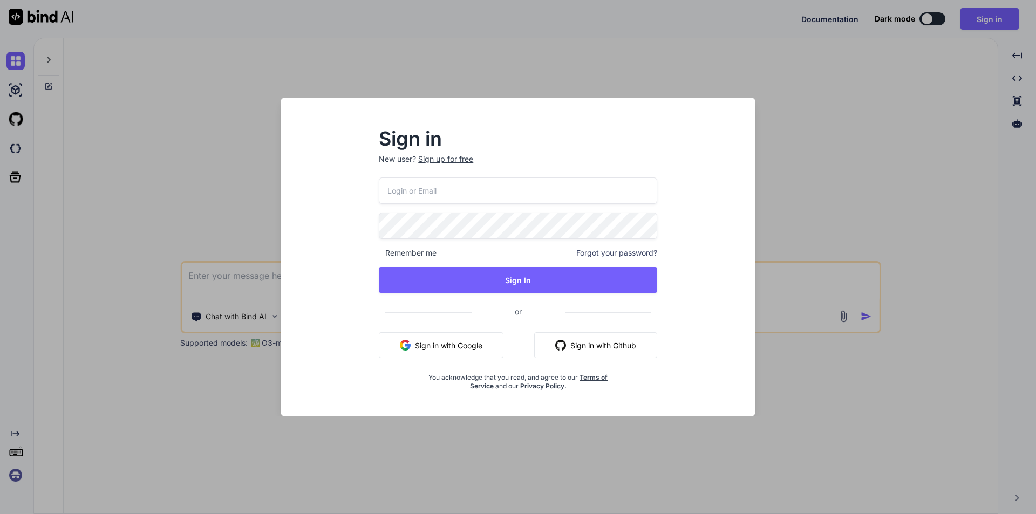
click at [425, 188] on input "email" at bounding box center [518, 191] width 278 height 26
paste input "[EMAIL_ADDRESS][DOMAIN_NAME]"
type input "[EMAIL_ADDRESS][DOMAIN_NAME]"
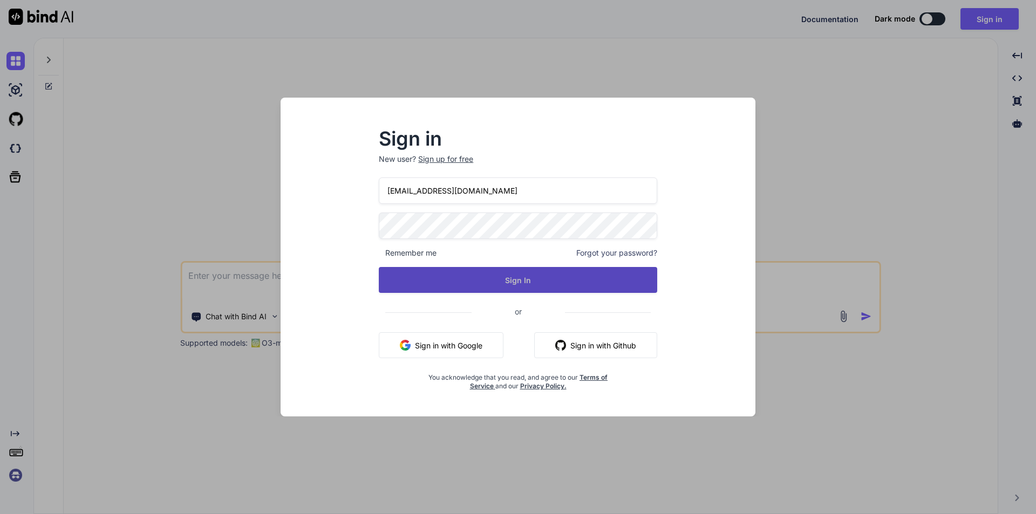
click at [520, 276] on button "Sign In" at bounding box center [518, 280] width 278 height 26
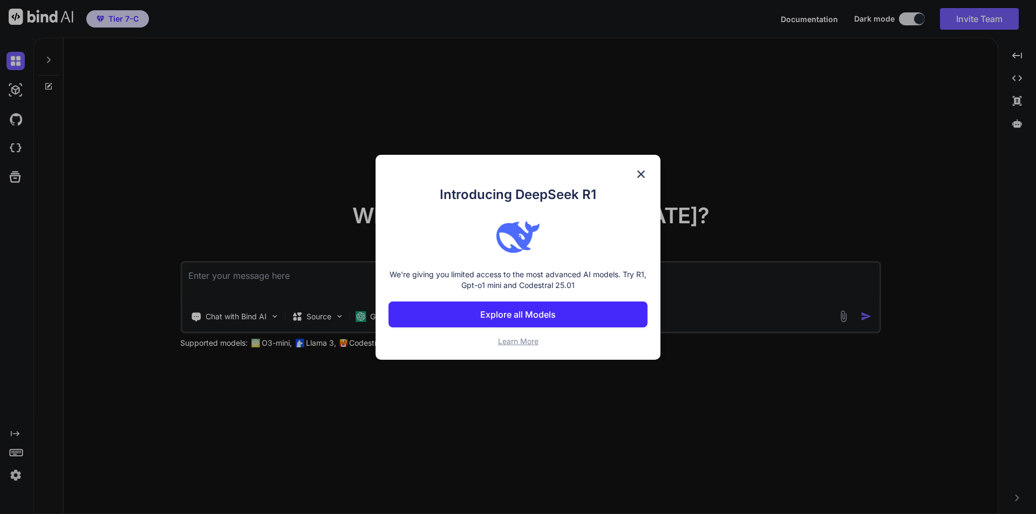
click at [641, 168] on img at bounding box center [641, 174] width 13 height 13
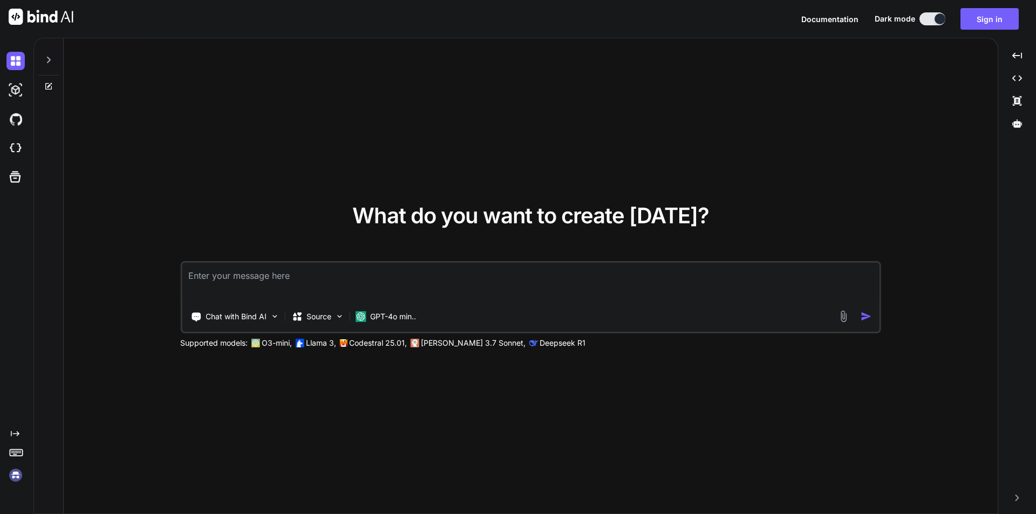
click at [382, 124] on div "What do you want to create today? Chat with Bind AI Source GPT-4o min.. Support…" at bounding box center [531, 276] width 934 height 476
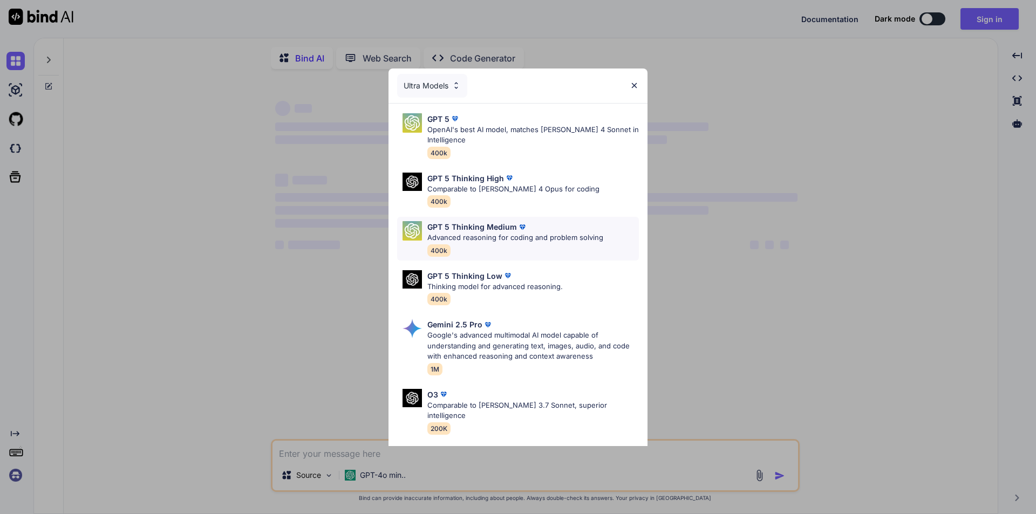
type textarea "x"
click at [823, 235] on div "Ultra Models GPT 5 OpenAI's best AI model, matches [PERSON_NAME] 4 Sonnet in In…" at bounding box center [518, 257] width 1036 height 514
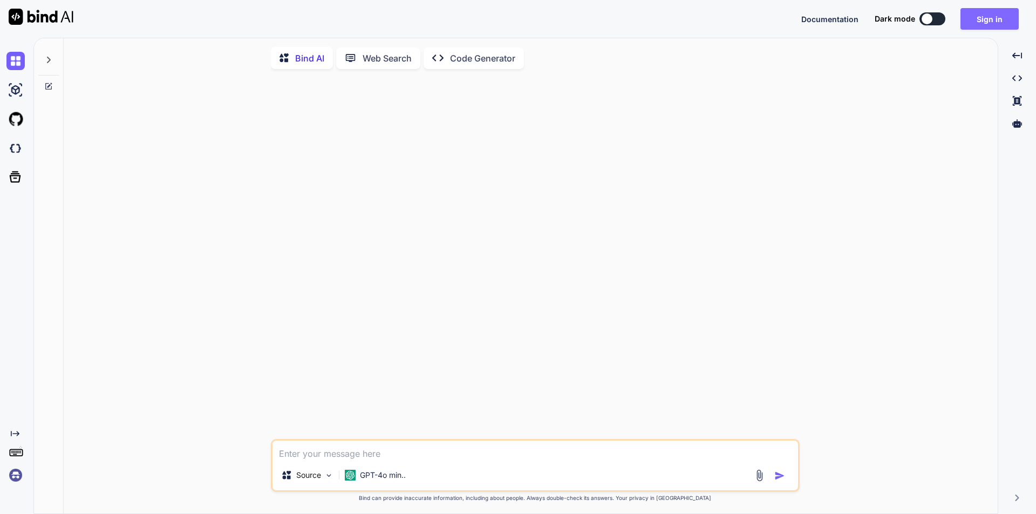
click at [988, 19] on button "Sign in" at bounding box center [989, 19] width 58 height 22
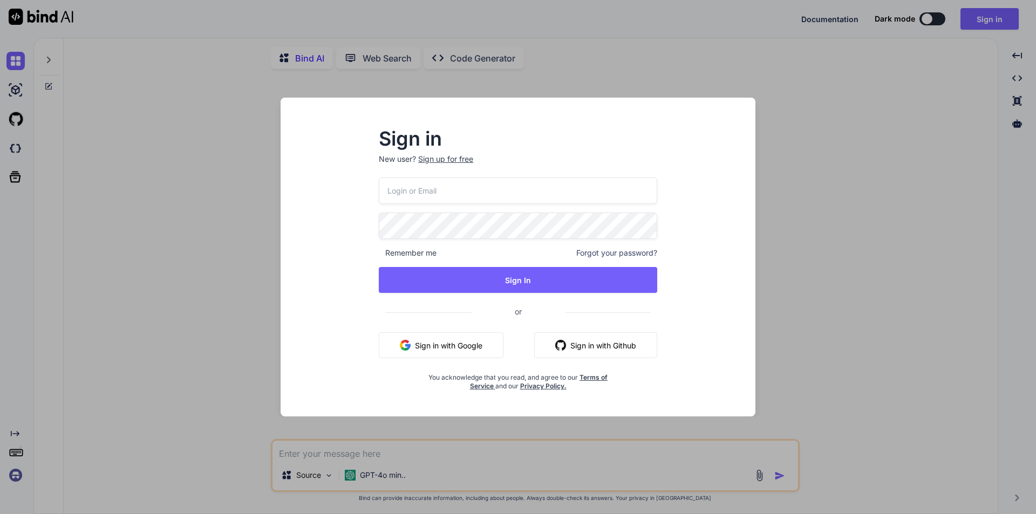
type input "[EMAIL_ADDRESS][DOMAIN_NAME]"
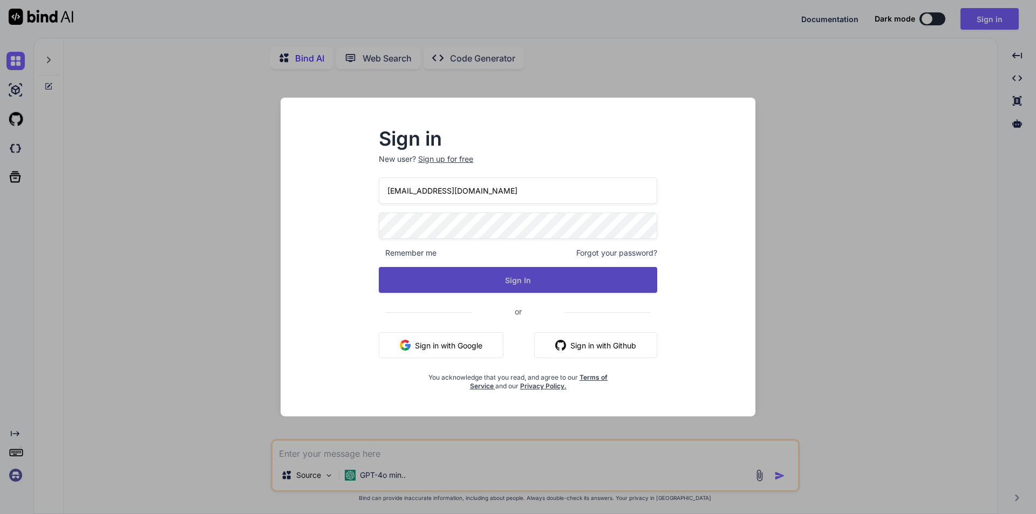
click at [487, 272] on button "Sign In" at bounding box center [518, 280] width 278 height 26
click at [569, 279] on button "Sign In" at bounding box center [518, 280] width 278 height 26
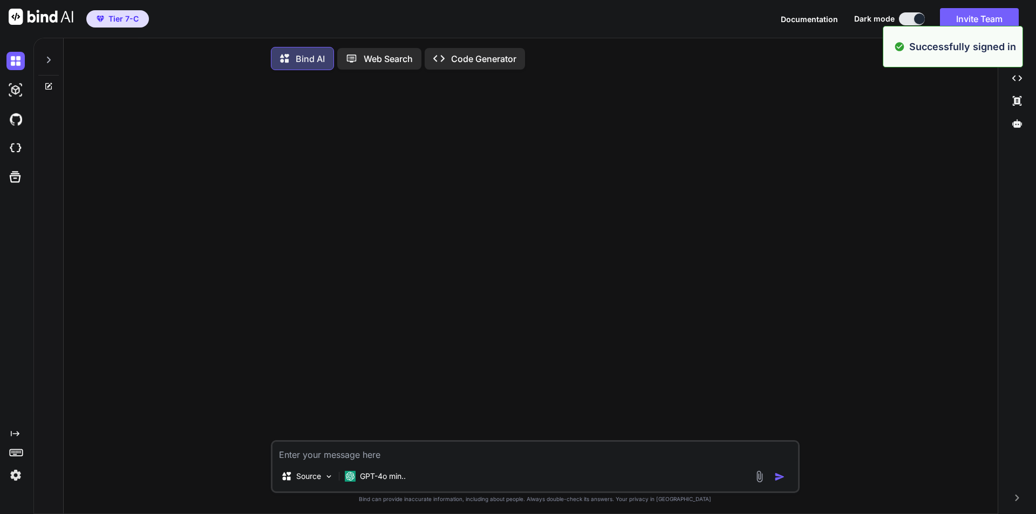
click at [833, 134] on div "Source GPT-4o min.. Created with Bind Always check its answers. Privacy in Bind…" at bounding box center [534, 298] width 925 height 438
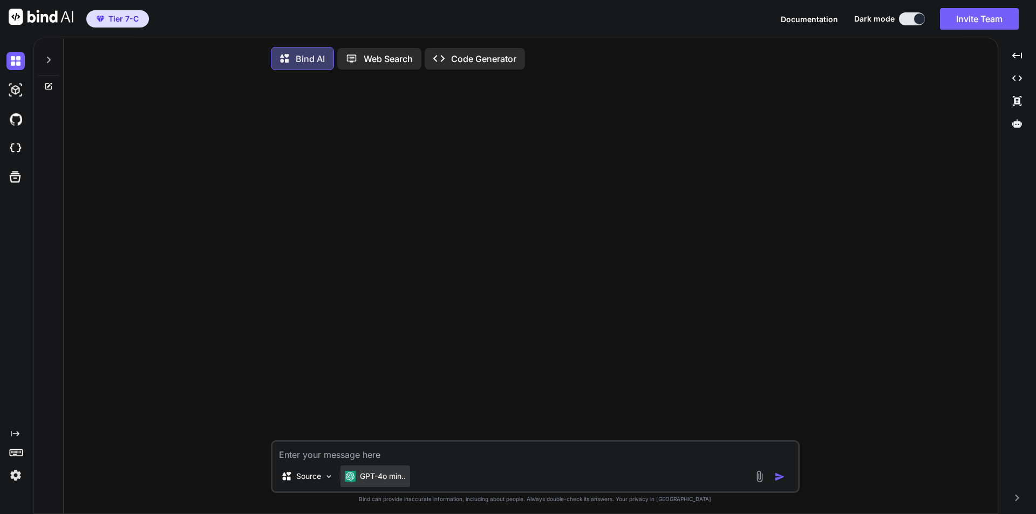
click at [375, 480] on p "GPT-4o min.." at bounding box center [383, 476] width 46 height 11
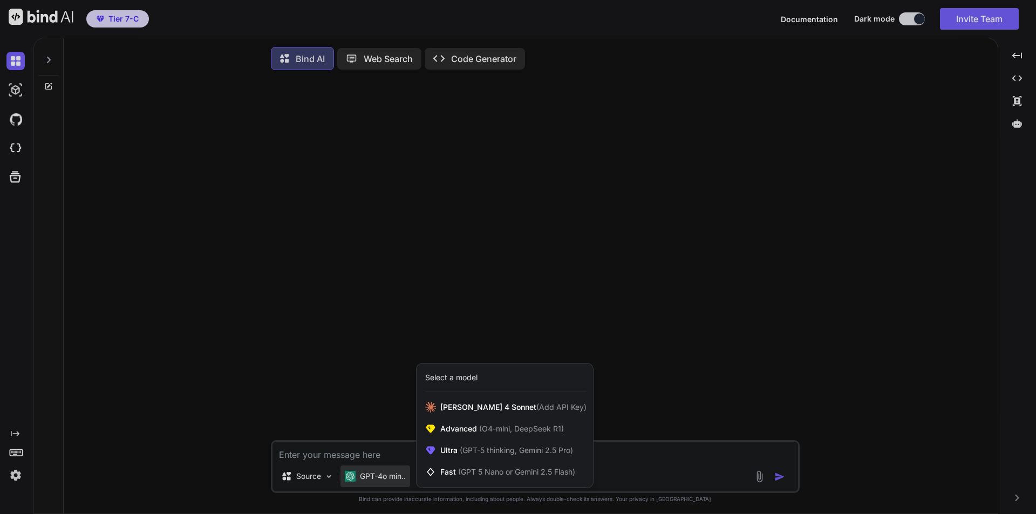
click at [466, 377] on div "Select a model" at bounding box center [451, 377] width 52 height 11
click at [487, 318] on div at bounding box center [518, 257] width 1036 height 514
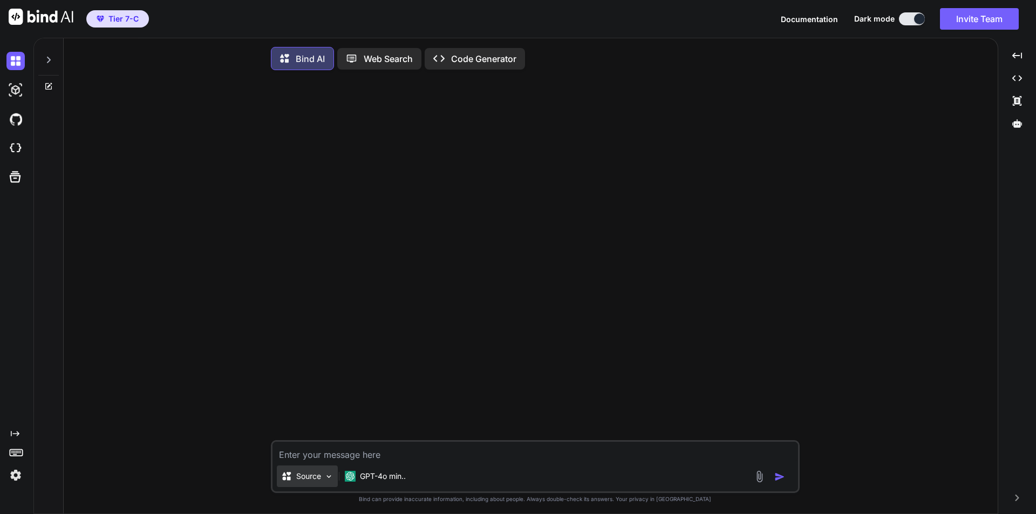
click at [325, 479] on img at bounding box center [328, 476] width 9 height 9
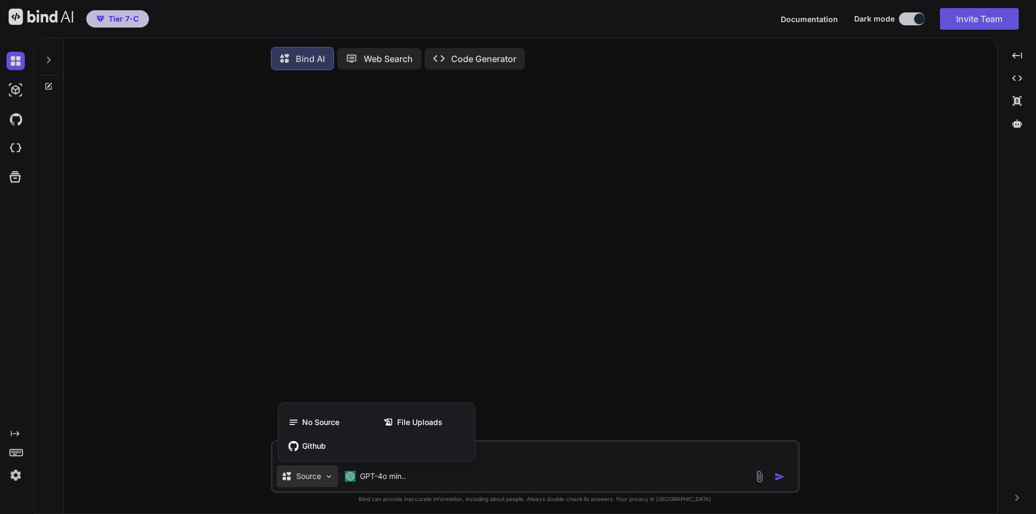
click at [564, 318] on div at bounding box center [518, 257] width 1036 height 514
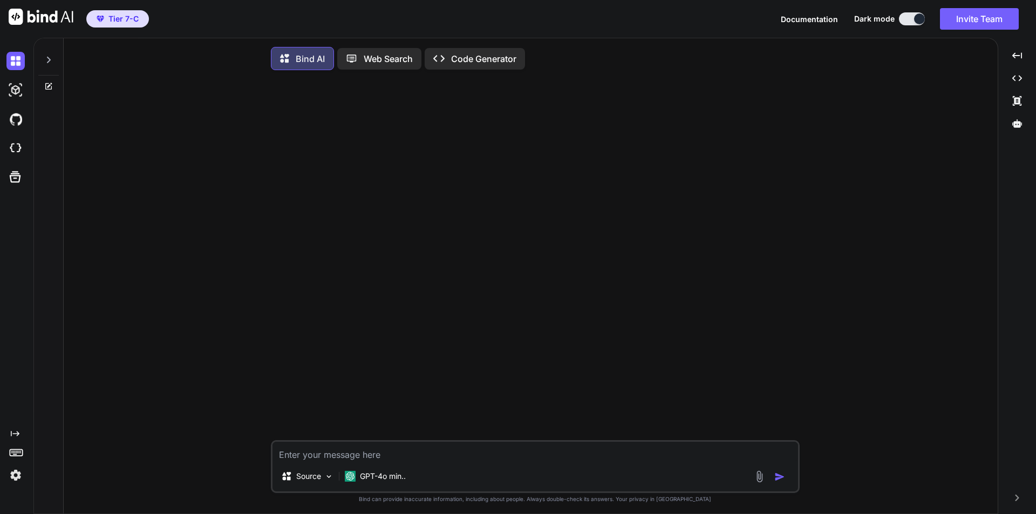
click at [52, 59] on icon at bounding box center [48, 60] width 9 height 9
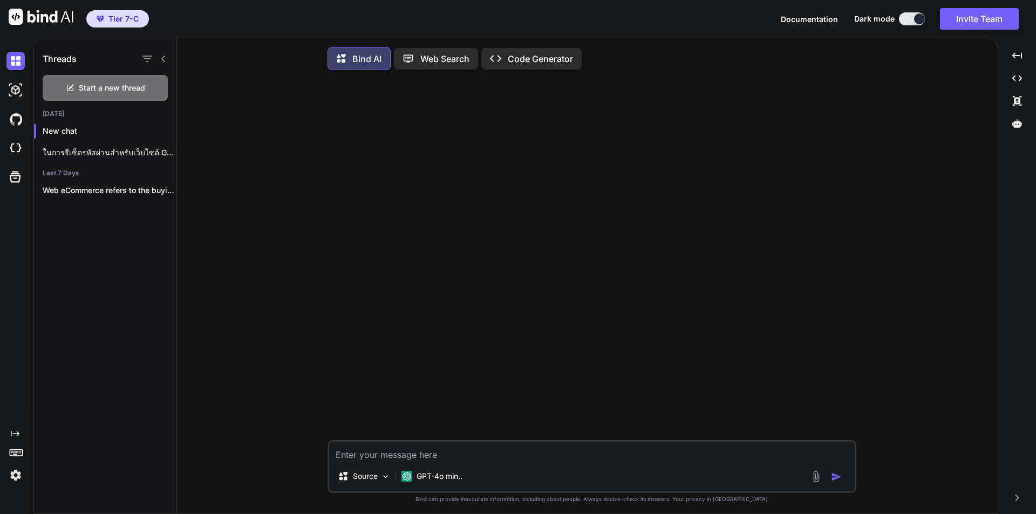
click at [281, 176] on div "Source GPT-4o min.. Created with Bind Always check its answers. Privacy in Bind…" at bounding box center [592, 298] width 812 height 438
click at [376, 481] on p "Source" at bounding box center [365, 476] width 25 height 11
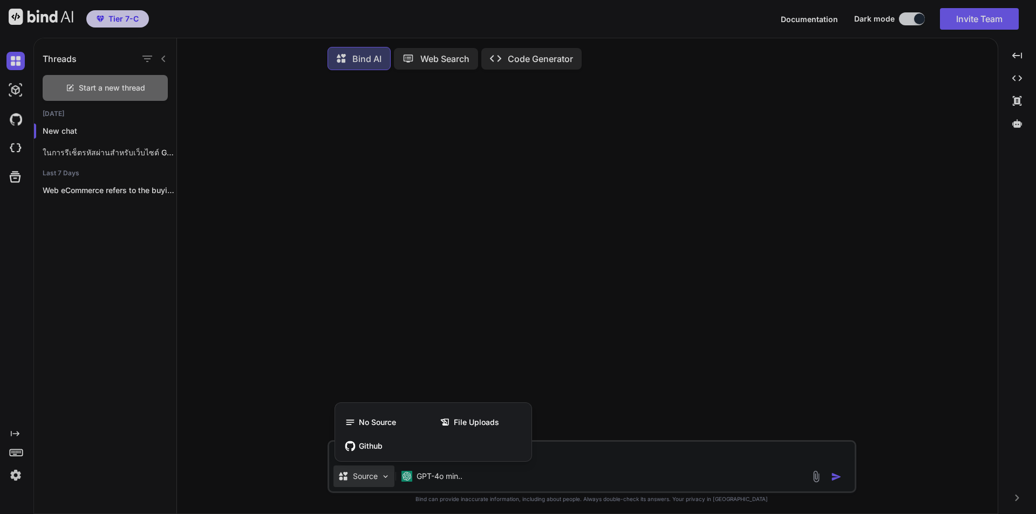
click at [444, 483] on div at bounding box center [518, 257] width 1036 height 514
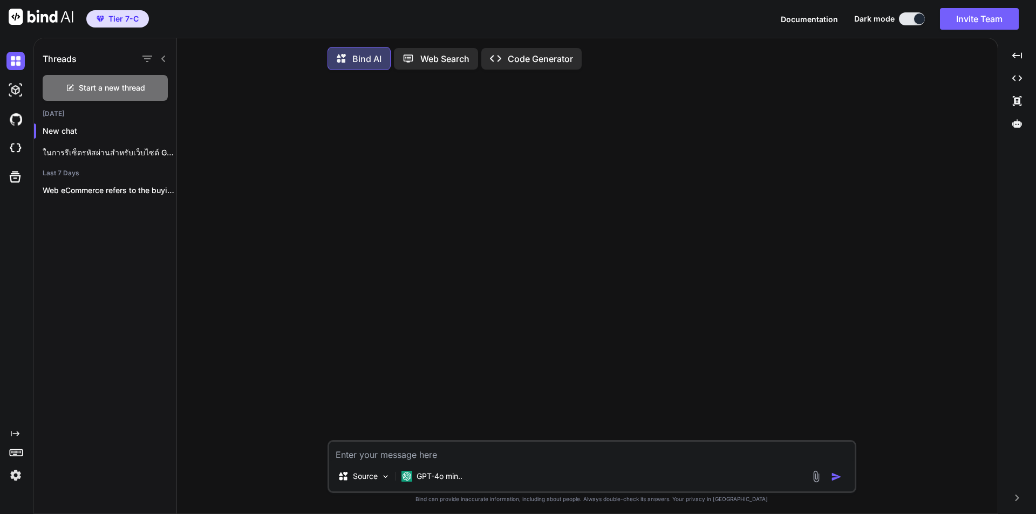
click at [444, 482] on p "GPT-4o min.." at bounding box center [440, 476] width 46 height 11
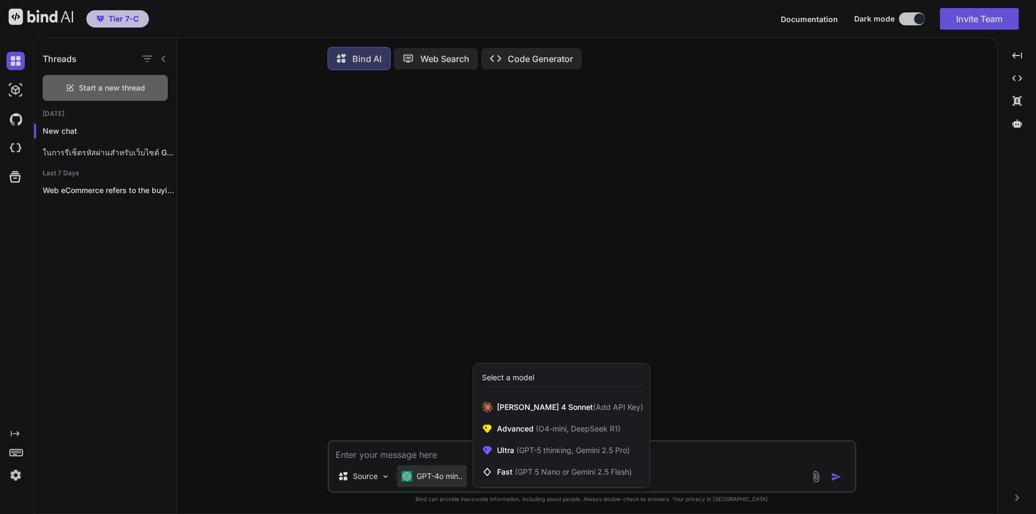
click at [324, 304] on div at bounding box center [518, 257] width 1036 height 514
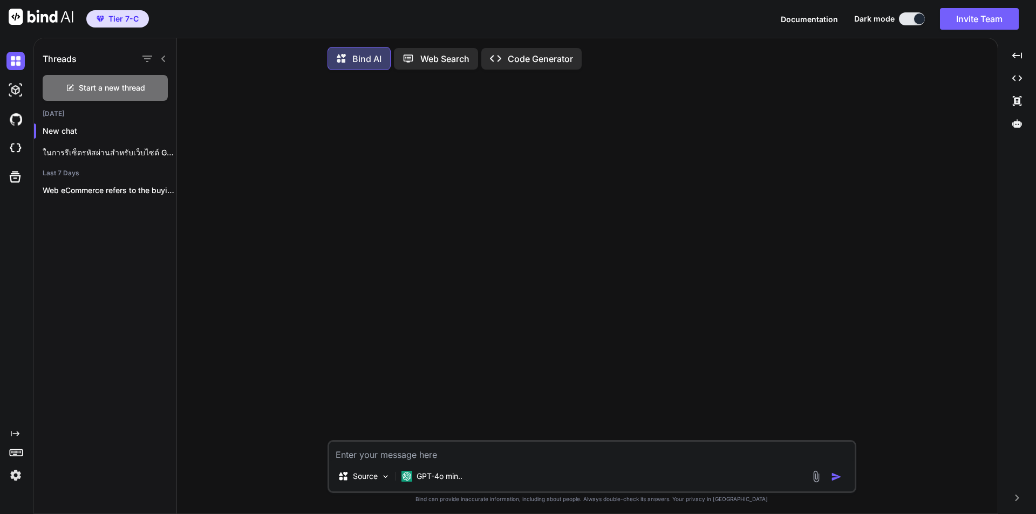
click at [39, 16] on img at bounding box center [41, 17] width 65 height 16
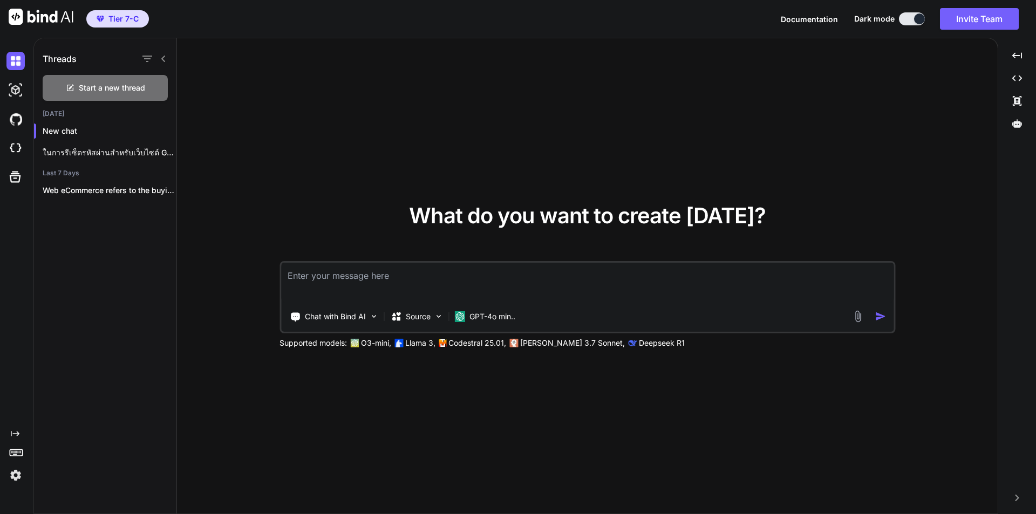
click at [566, 342] on p "[PERSON_NAME] 3.7 Sonnet," at bounding box center [572, 343] width 105 height 11
click at [433, 313] on div "Source" at bounding box center [416, 317] width 61 height 22
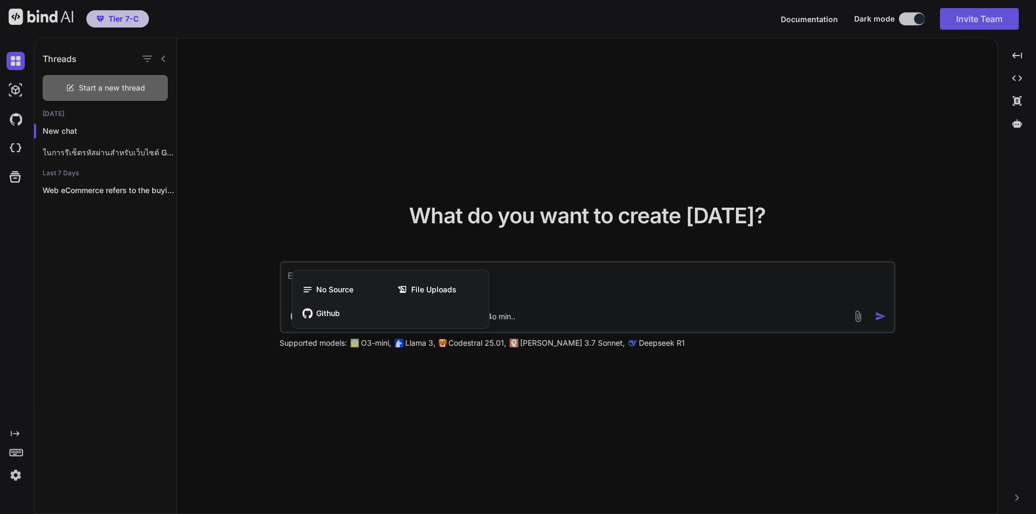
click at [440, 398] on div at bounding box center [518, 257] width 1036 height 514
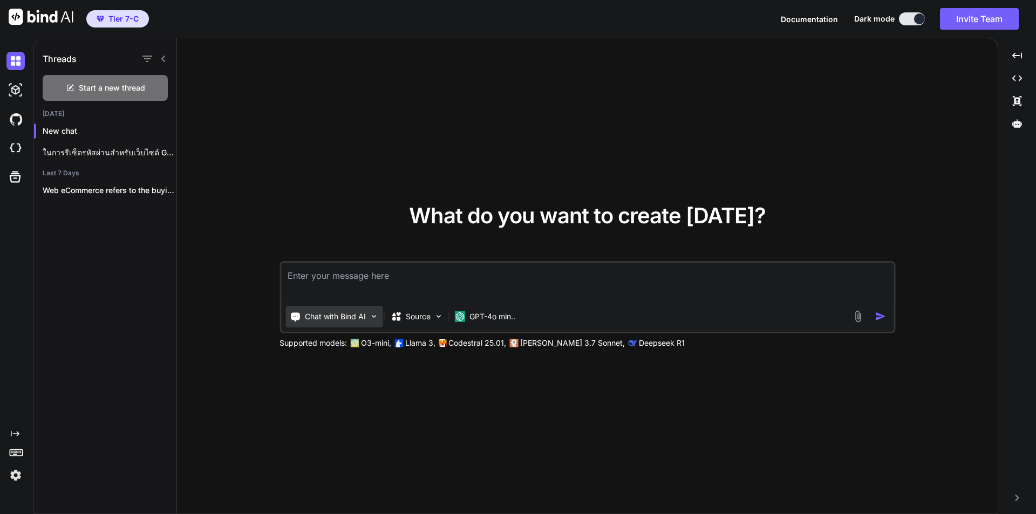
click at [379, 311] on div "Chat with Bind AI" at bounding box center [333, 317] width 97 height 22
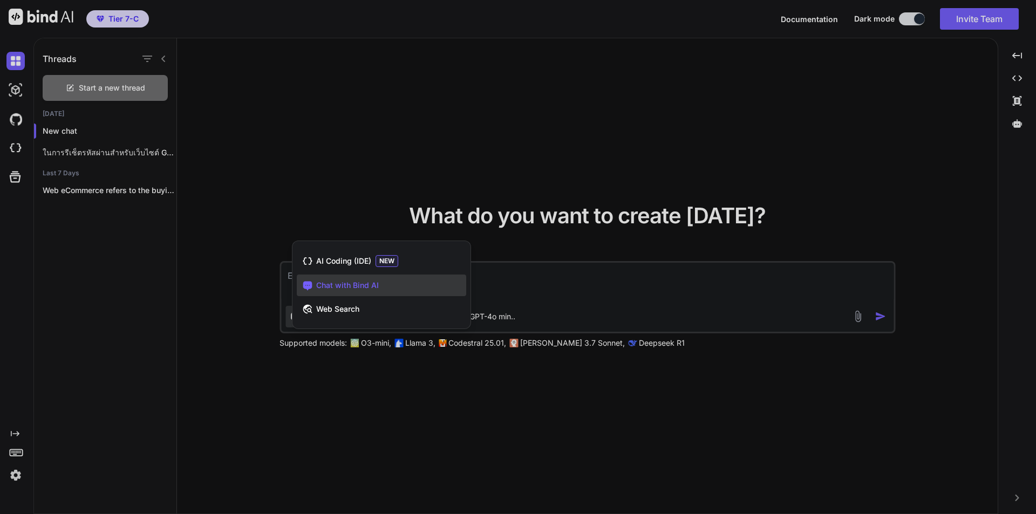
click at [366, 405] on div at bounding box center [518, 257] width 1036 height 514
type textarea "x"
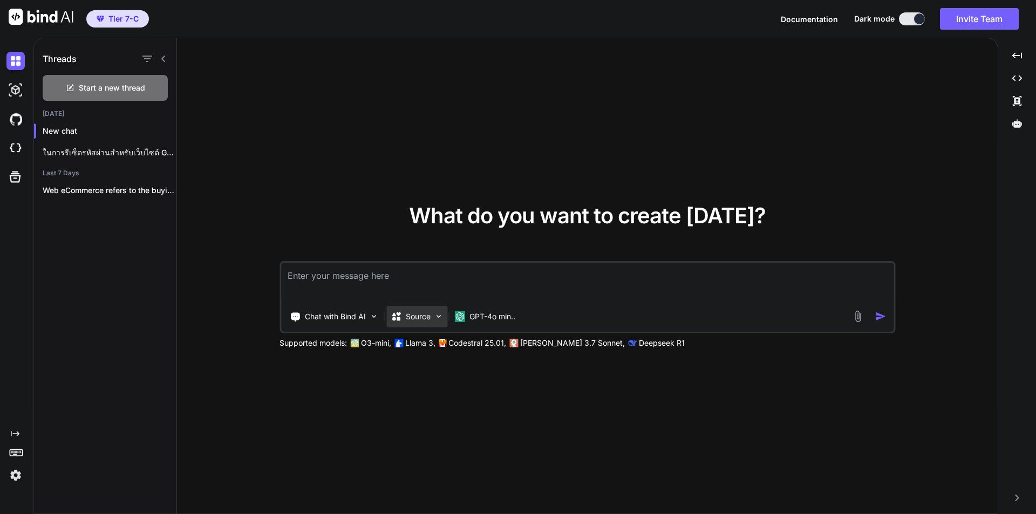
click at [430, 315] on p "Source" at bounding box center [418, 316] width 25 height 11
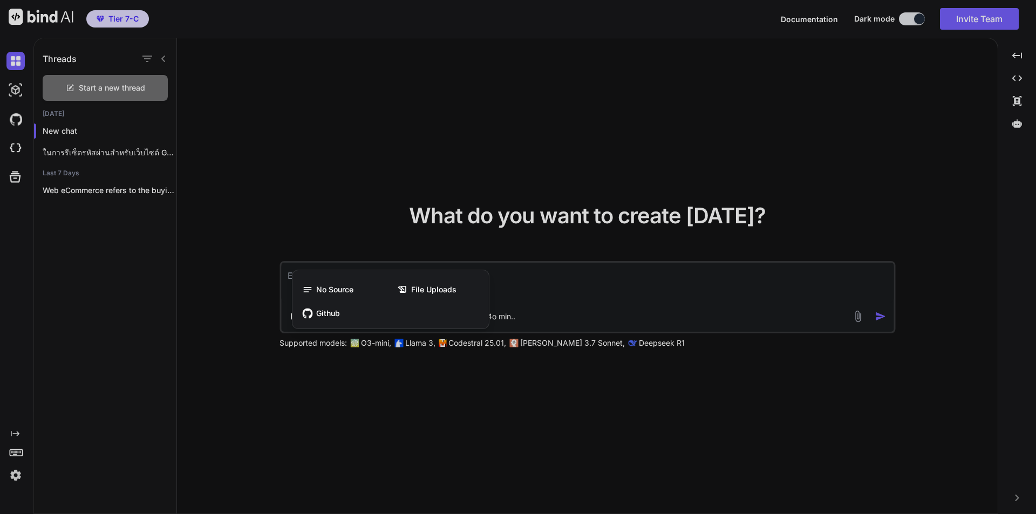
click at [418, 397] on div at bounding box center [518, 257] width 1036 height 514
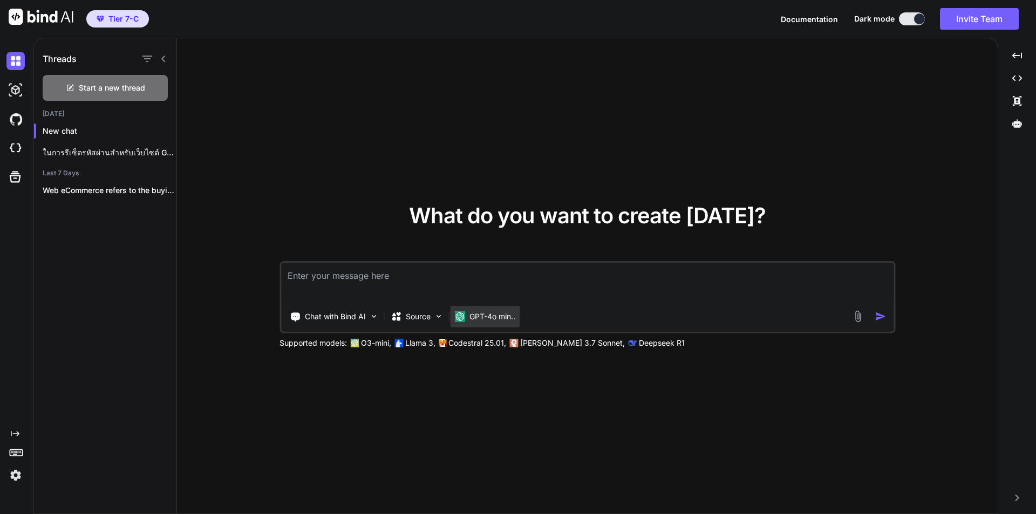
click at [499, 317] on p "GPT-4o min.." at bounding box center [492, 316] width 46 height 11
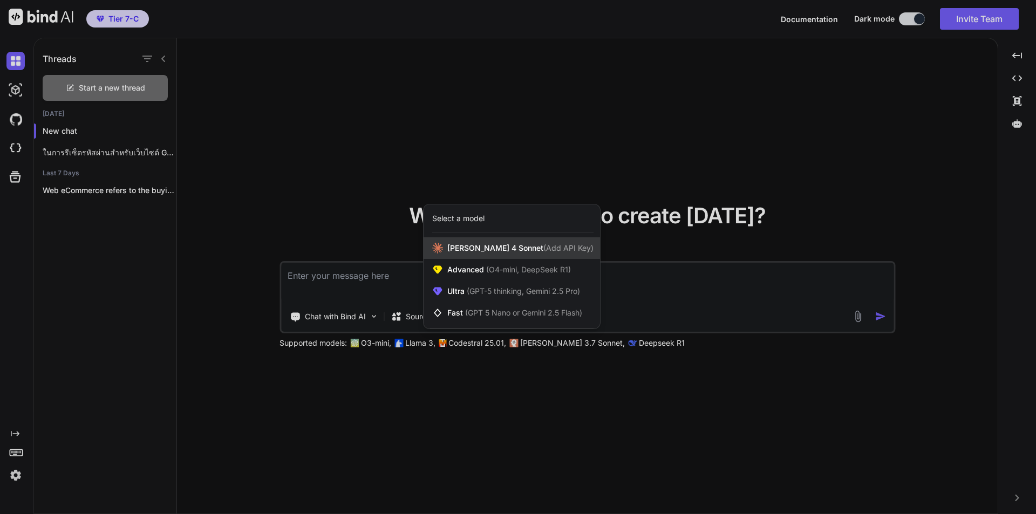
click at [492, 245] on span "[PERSON_NAME] 4 Sonnet (Add API Key)" at bounding box center [520, 248] width 146 height 11
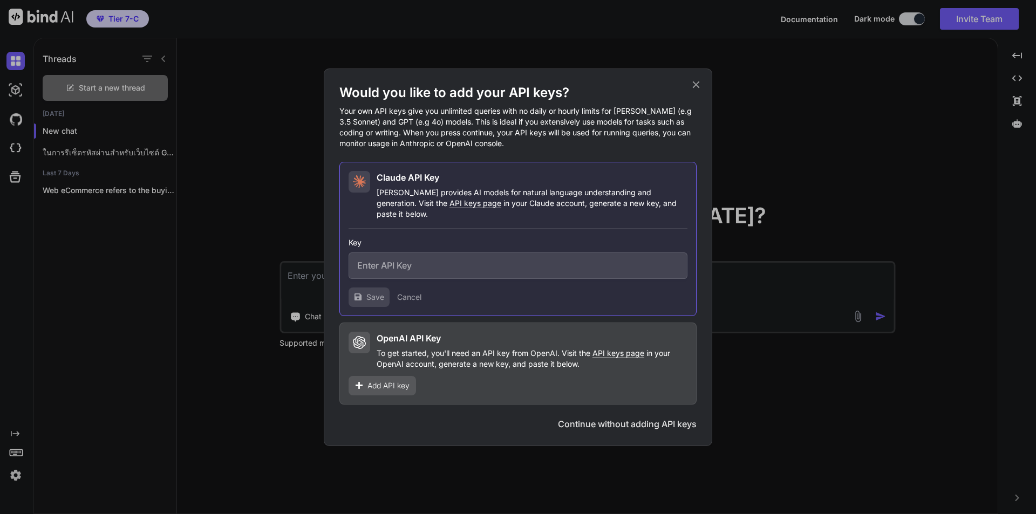
click at [693, 90] on icon at bounding box center [696, 85] width 12 height 12
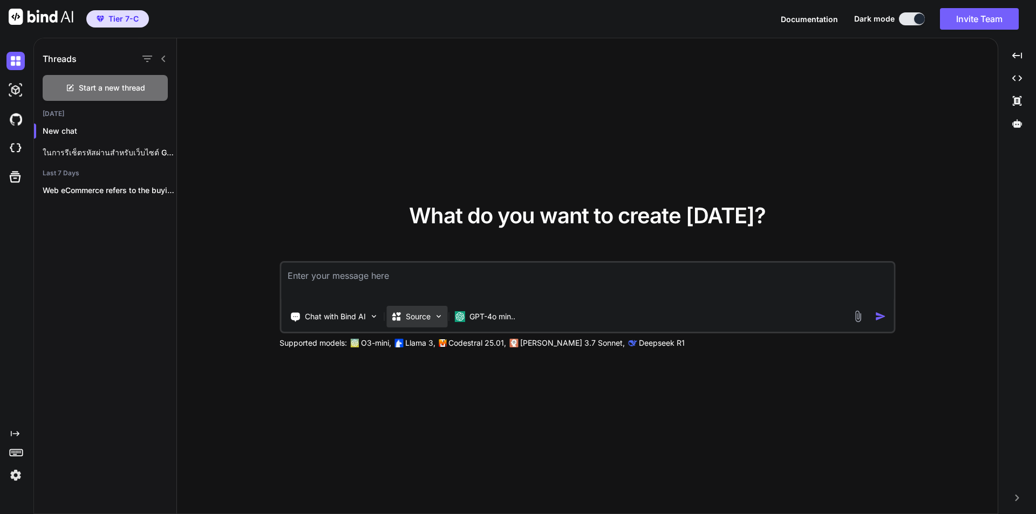
click at [439, 317] on img at bounding box center [438, 316] width 9 height 9
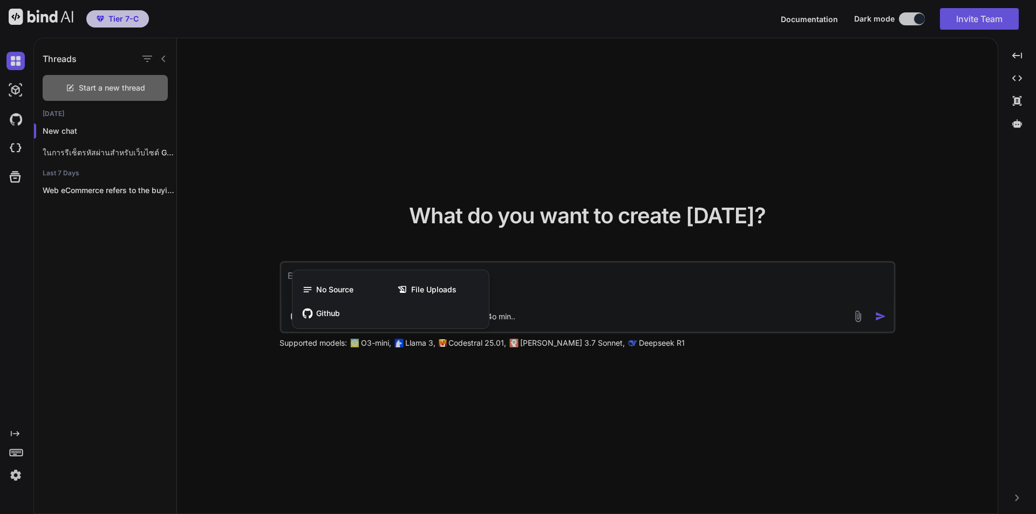
click at [503, 318] on div at bounding box center [518, 257] width 1036 height 514
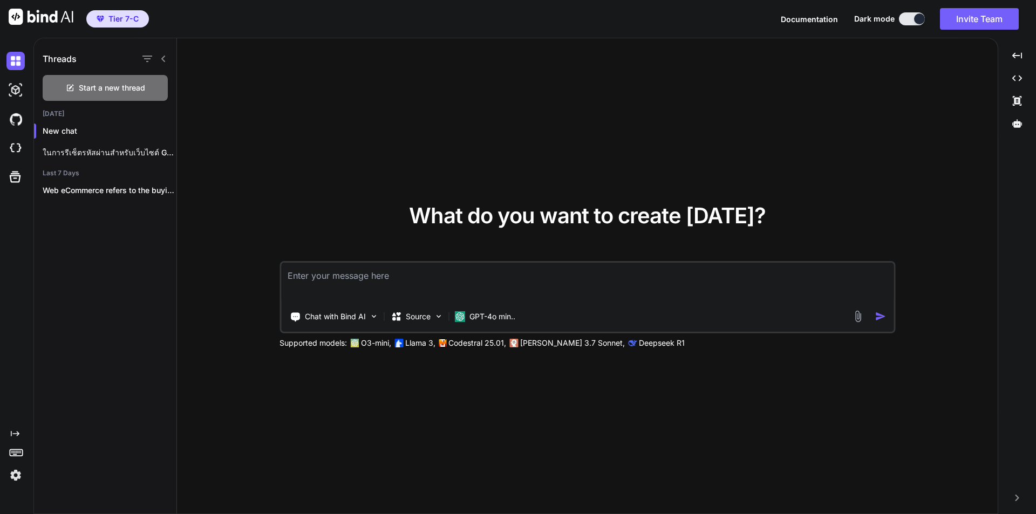
click at [503, 318] on p "GPT-4o min.." at bounding box center [492, 316] width 46 height 11
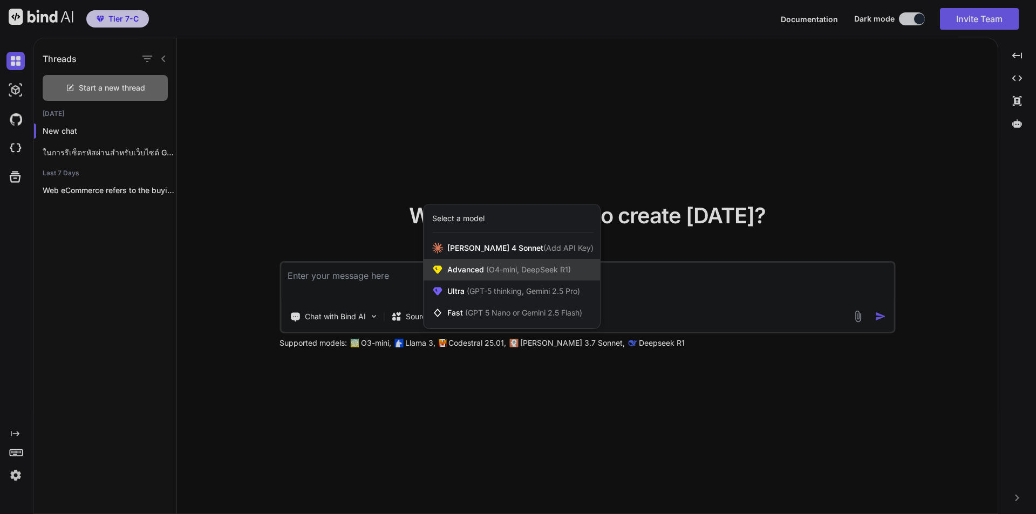
click at [512, 270] on span "(O4-mini, DeepSeek R1)" at bounding box center [527, 269] width 87 height 9
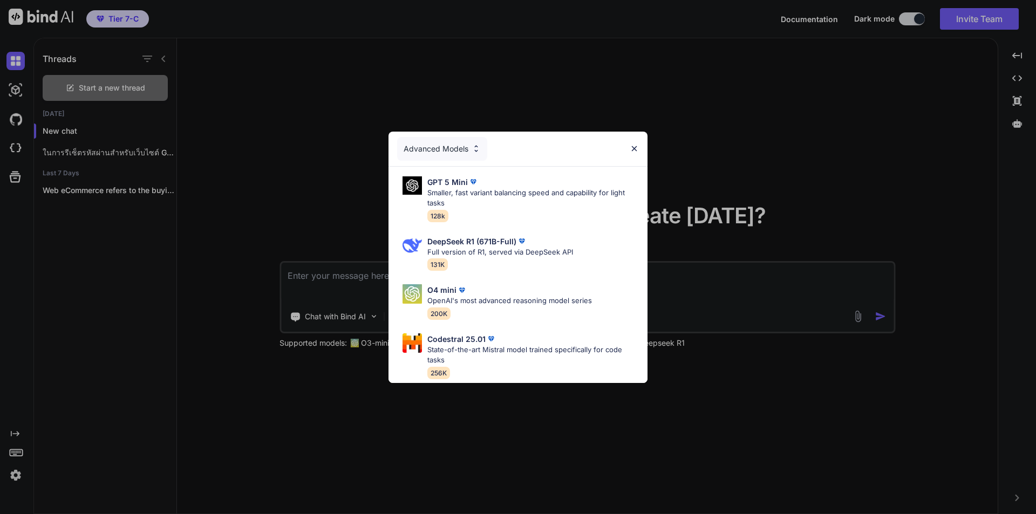
click at [635, 146] on img at bounding box center [634, 148] width 9 height 9
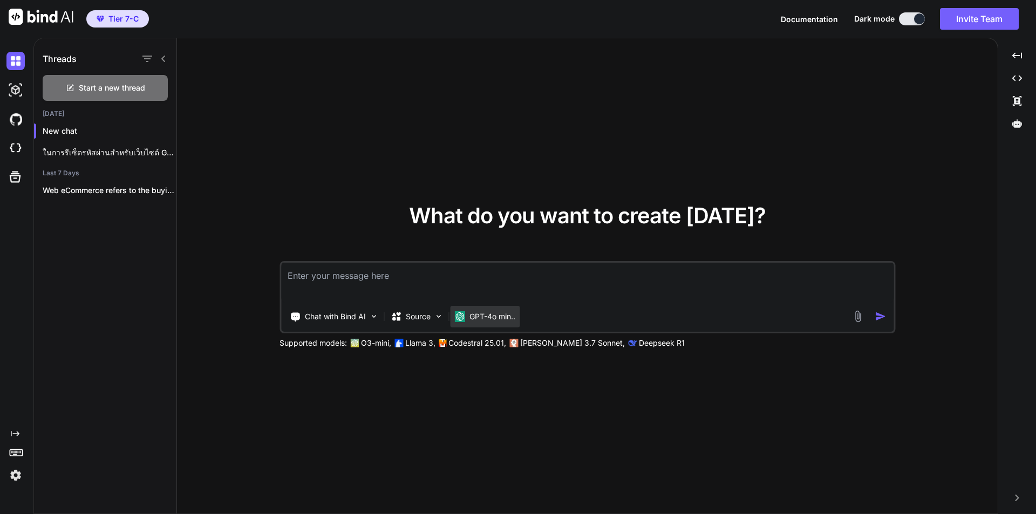
click at [503, 318] on p "GPT-4o min.." at bounding box center [492, 316] width 46 height 11
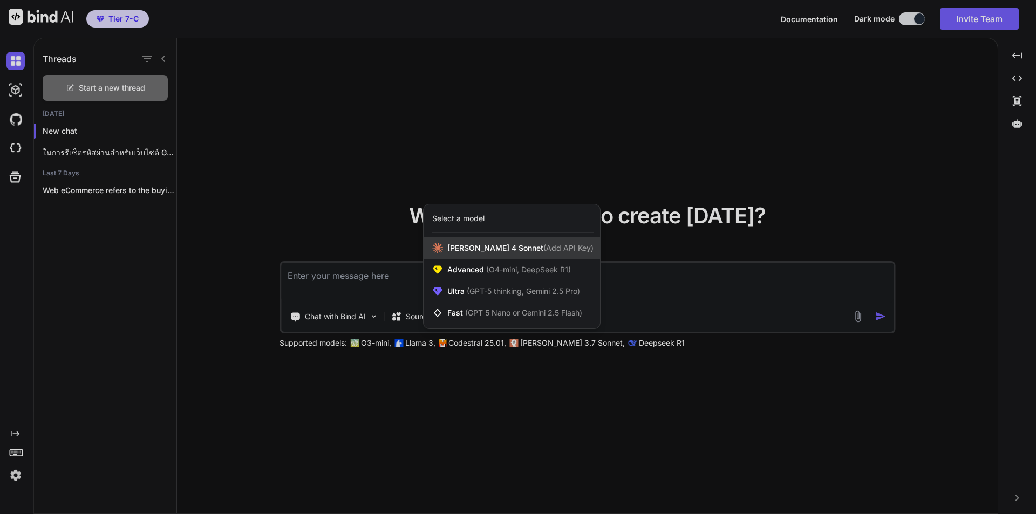
click at [500, 250] on span "[PERSON_NAME] 4 Sonnet (Add API Key)" at bounding box center [520, 248] width 146 height 11
